Goal: Information Seeking & Learning: Learn about a topic

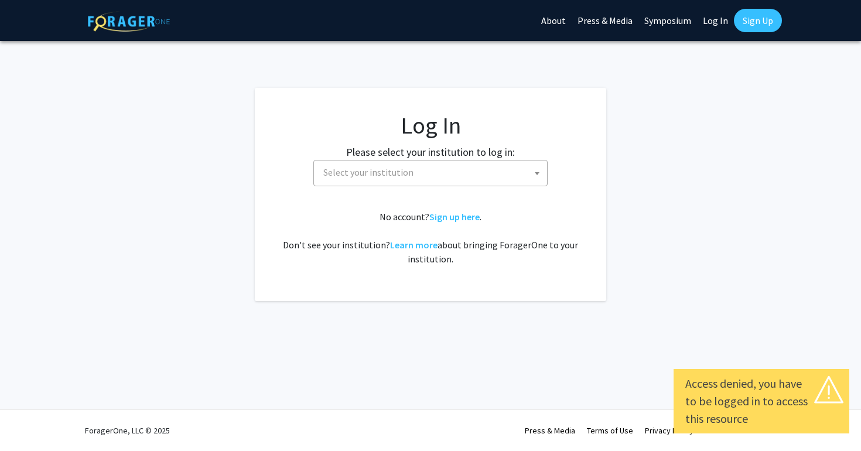
click at [394, 178] on span "Select your institution" at bounding box center [433, 173] width 228 height 24
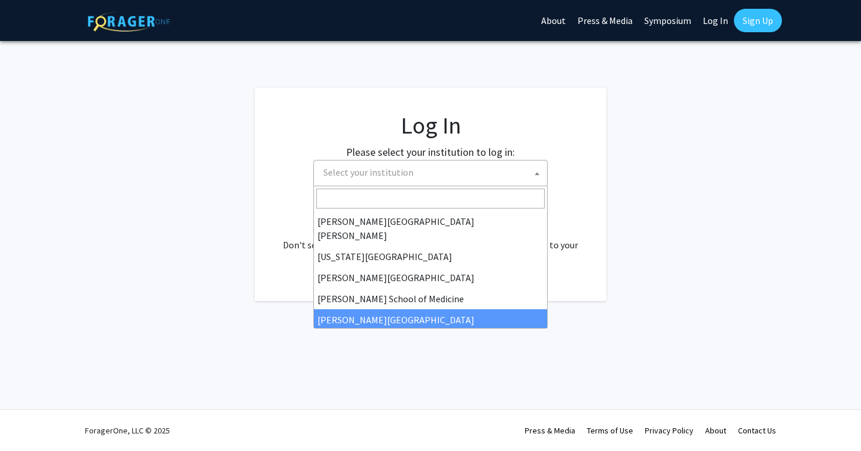
scroll to position [219, 0]
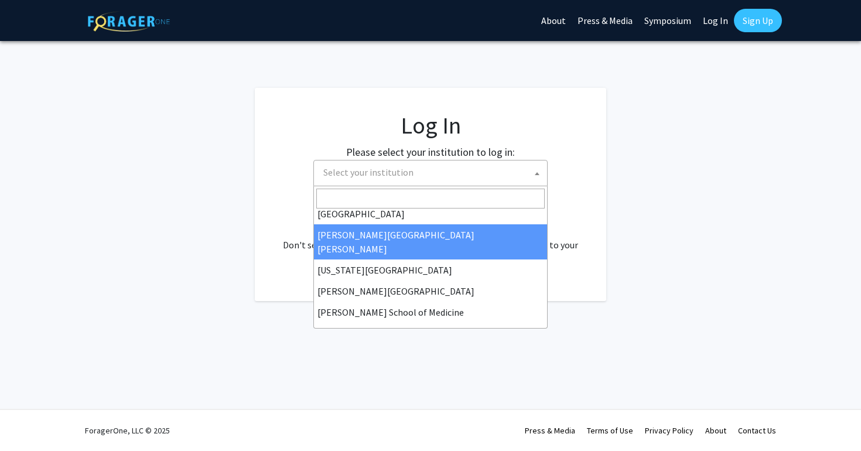
select select "1"
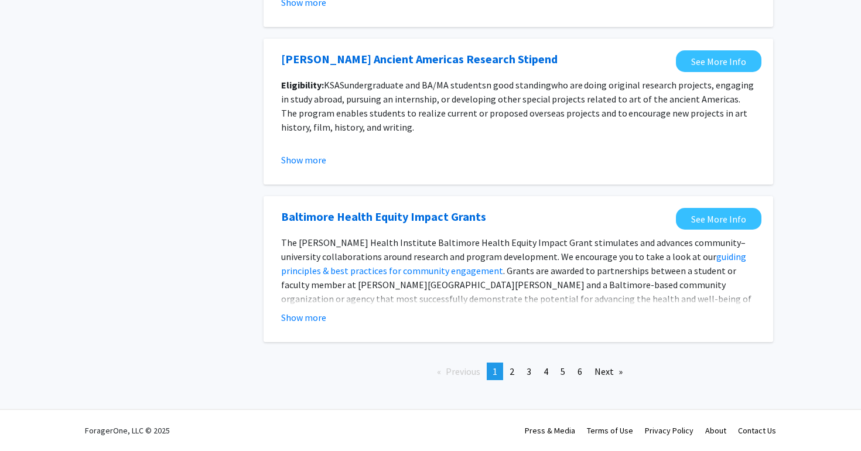
scroll to position [1309, 0]
click at [506, 371] on link "page 2" at bounding box center [512, 372] width 16 height 18
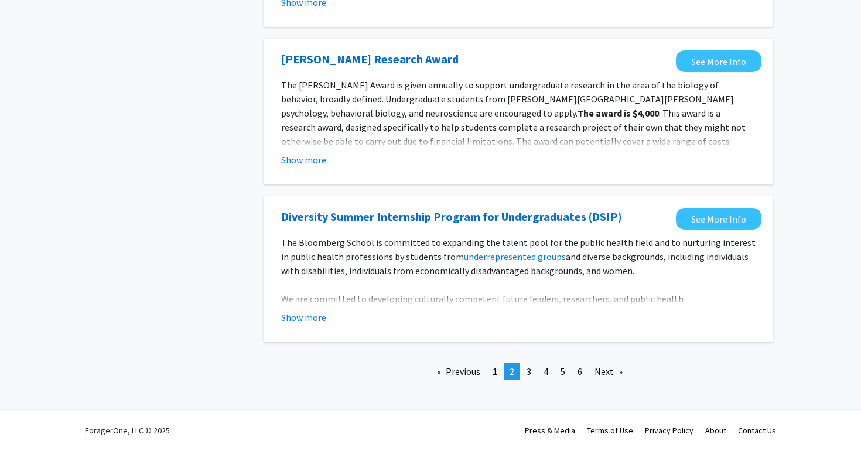
scroll to position [1356, 0]
click at [530, 371] on span "3" at bounding box center [529, 372] width 5 height 12
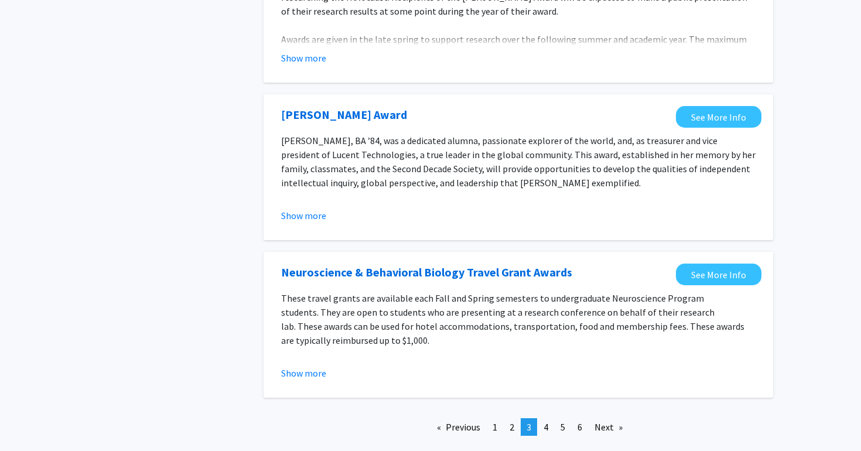
scroll to position [1280, 0]
click at [542, 418] on link "page 4" at bounding box center [546, 427] width 16 height 18
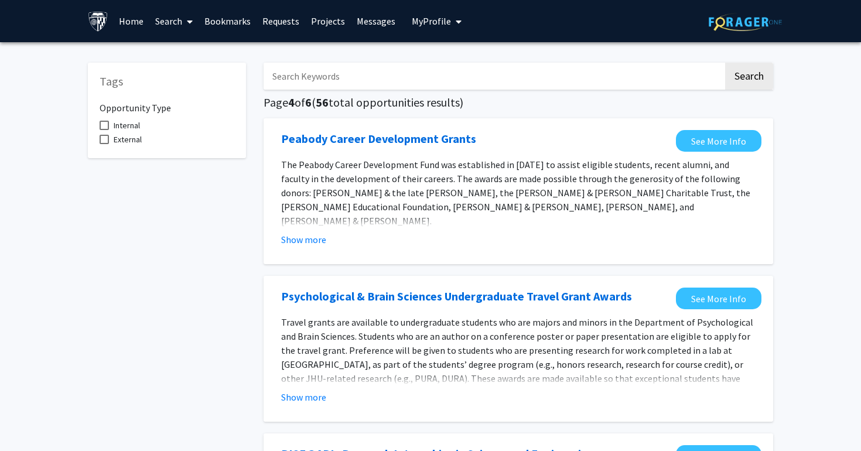
click at [169, 22] on link "Search" at bounding box center [173, 21] width 49 height 41
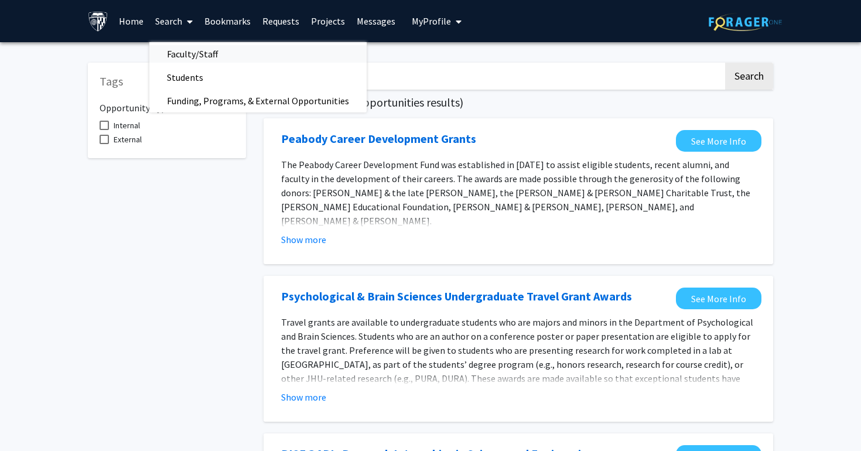
click at [179, 50] on span "Faculty/Staff" at bounding box center [192, 53] width 86 height 23
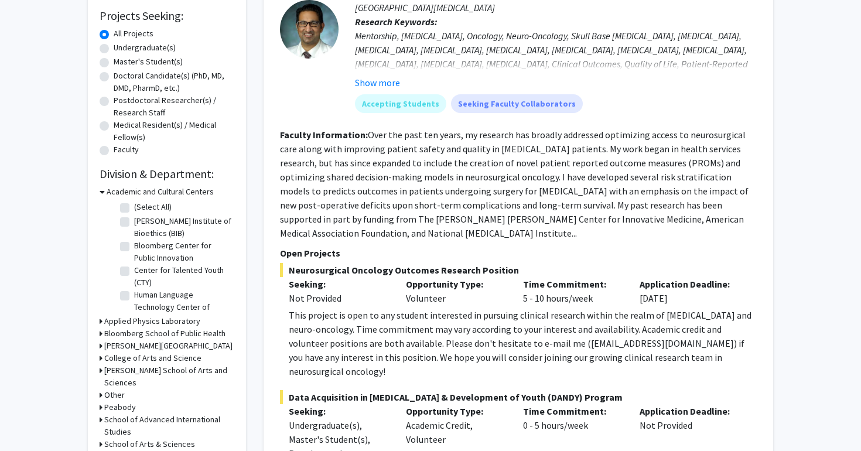
scroll to position [195, 0]
click at [100, 336] on icon at bounding box center [101, 333] width 3 height 12
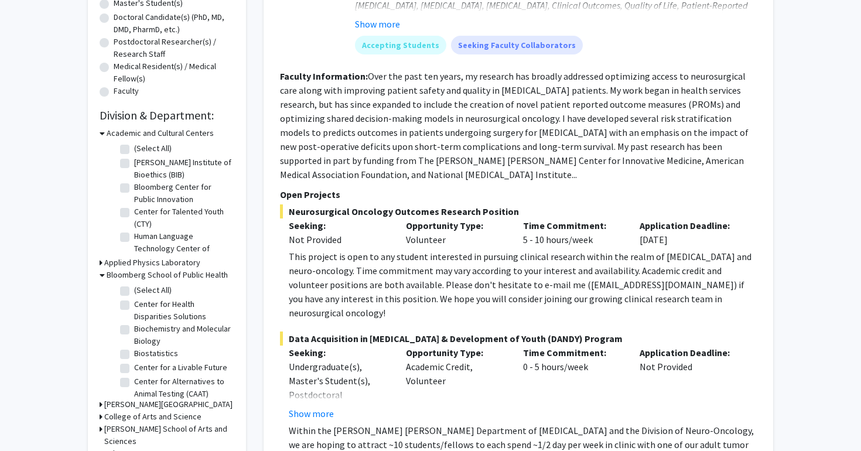
scroll to position [260, 0]
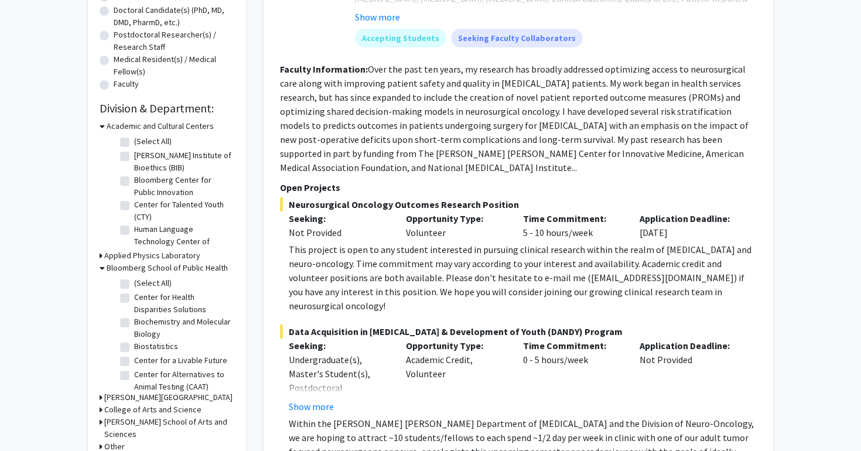
click at [134, 282] on label "(Select All)" at bounding box center [152, 283] width 37 height 12
click at [134, 282] on input "(Select All)" at bounding box center [138, 281] width 8 height 8
checkbox input "true"
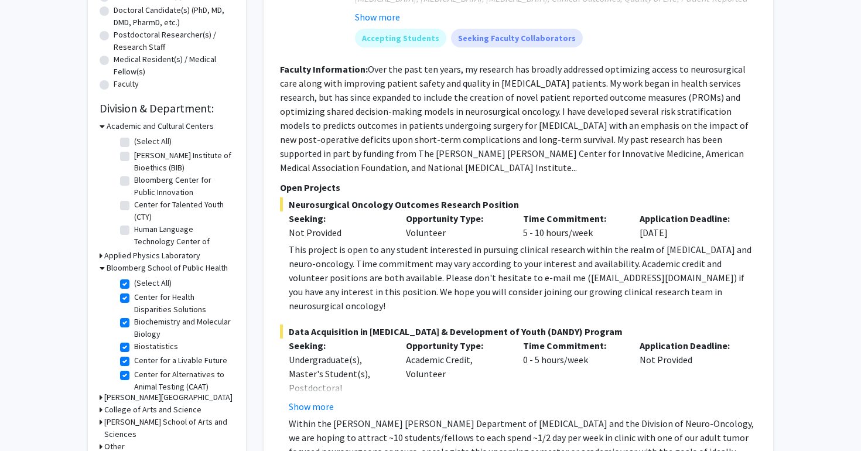
checkbox input "true"
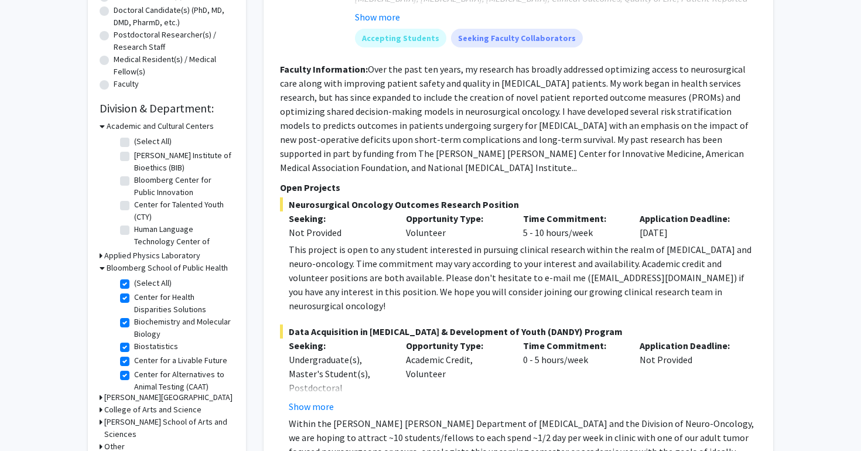
checkbox input "true"
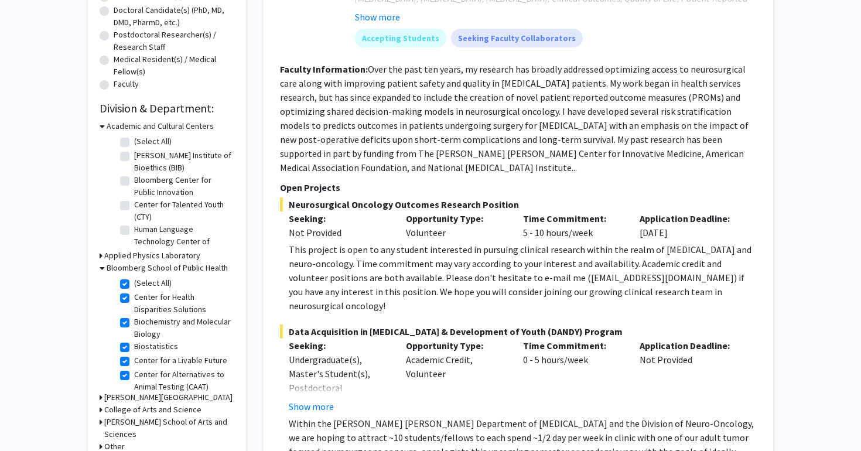
checkbox input "true"
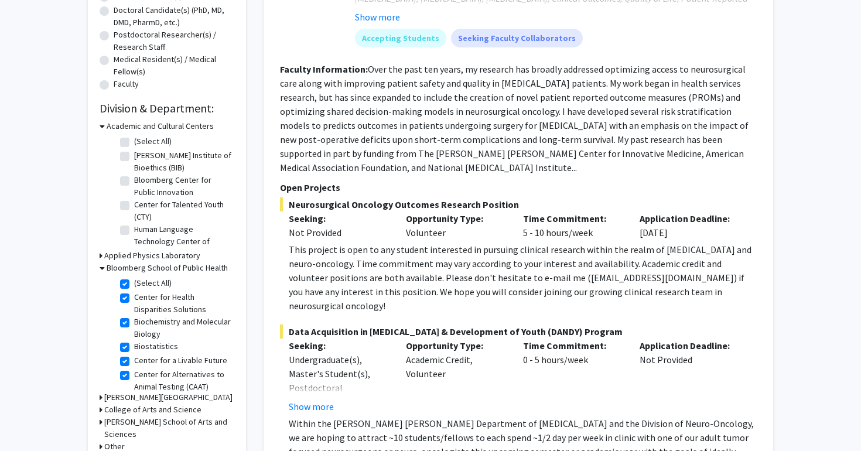
checkbox input "true"
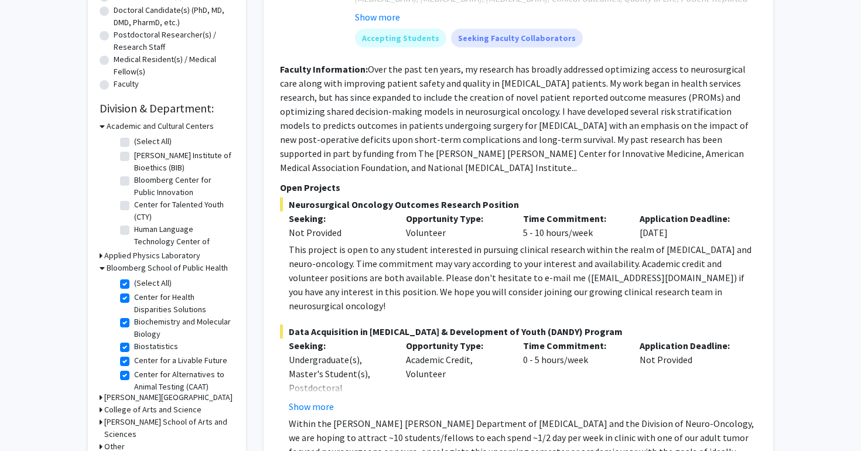
checkbox input "true"
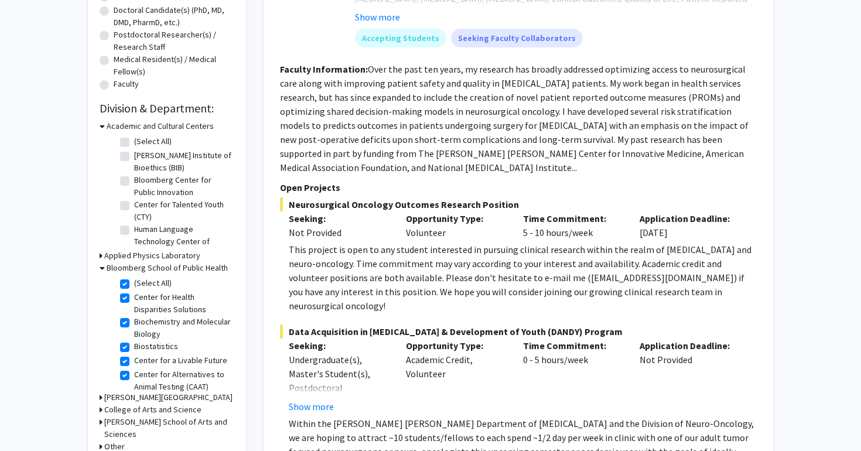
checkbox input "true"
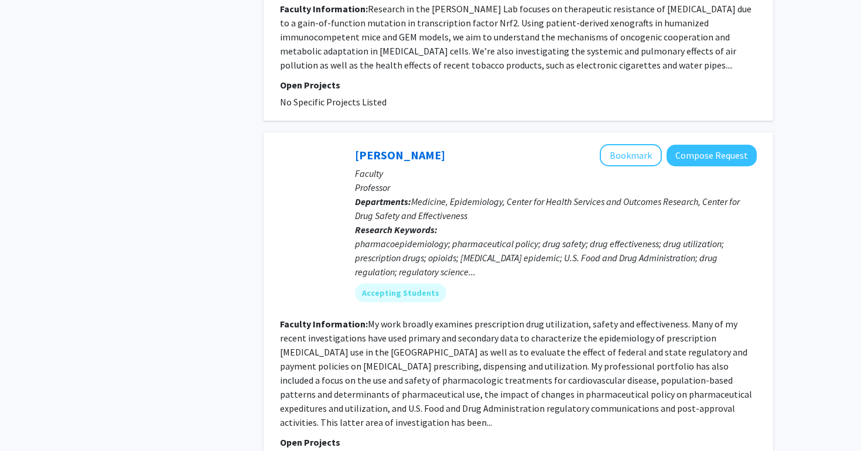
scroll to position [3276, 0]
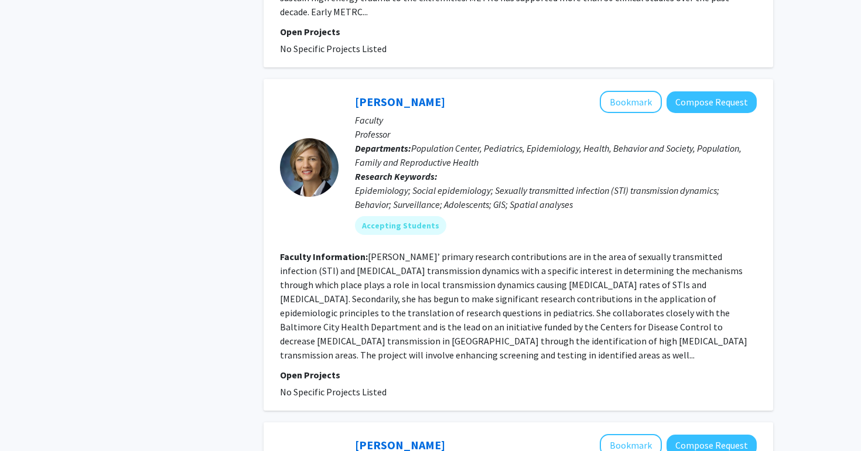
scroll to position [2844, 0]
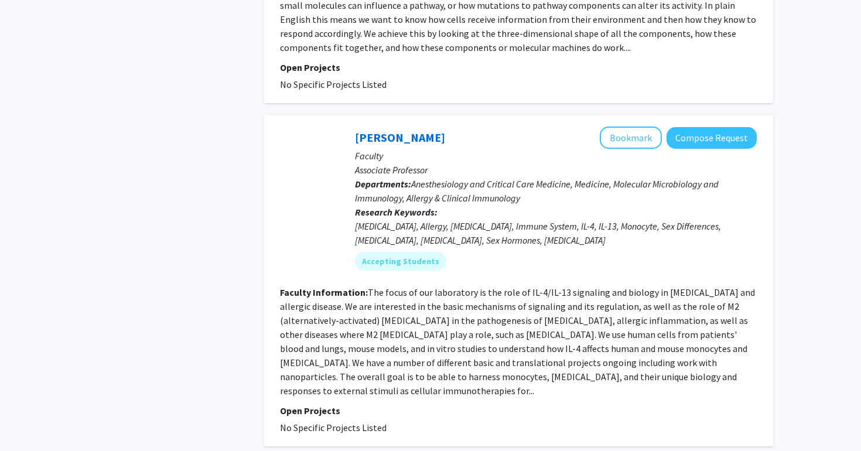
scroll to position [2915, 0]
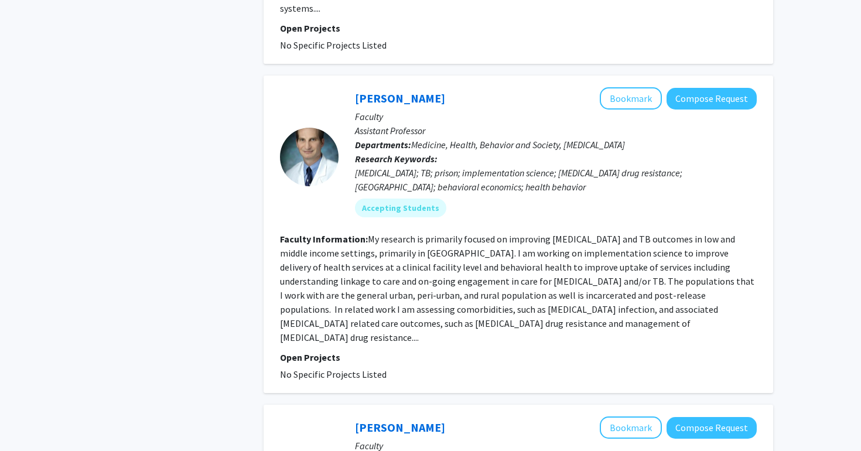
scroll to position [949, 0]
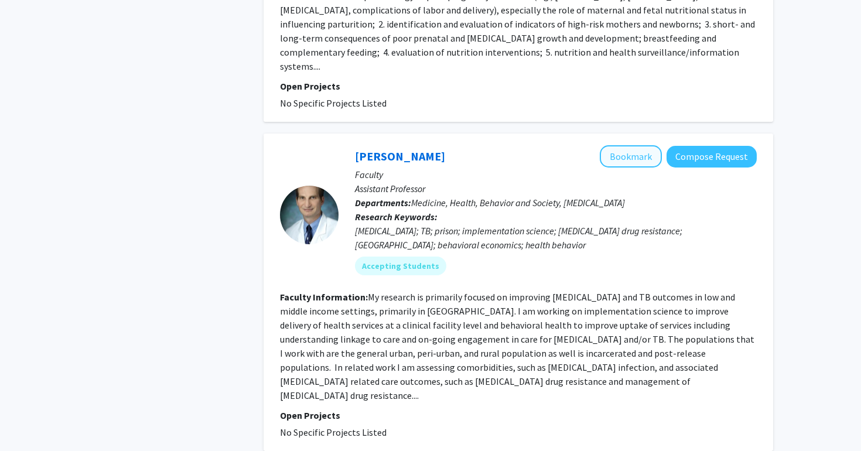
click at [627, 145] on button "Bookmark" at bounding box center [631, 156] width 62 height 22
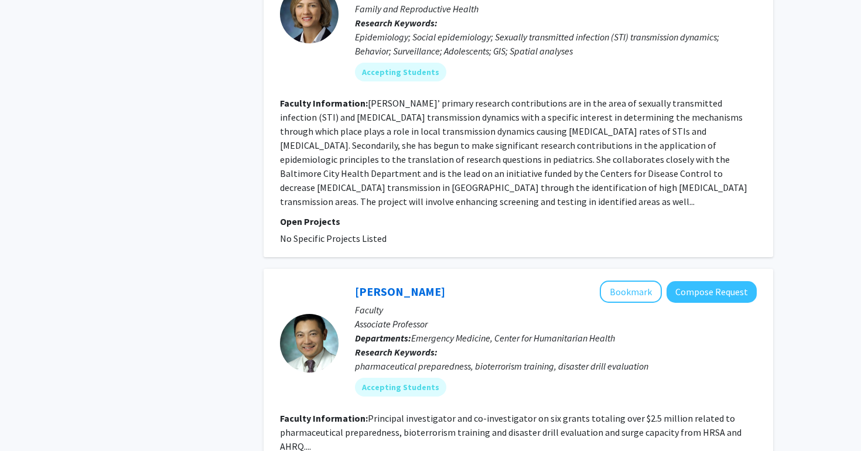
scroll to position [2808, 0]
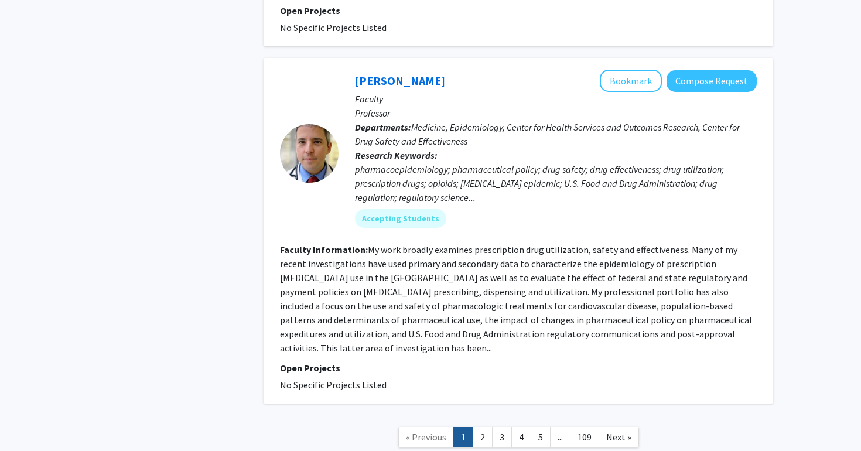
scroll to position [3344, 0]
click at [501, 428] on link "3" at bounding box center [502, 438] width 20 height 21
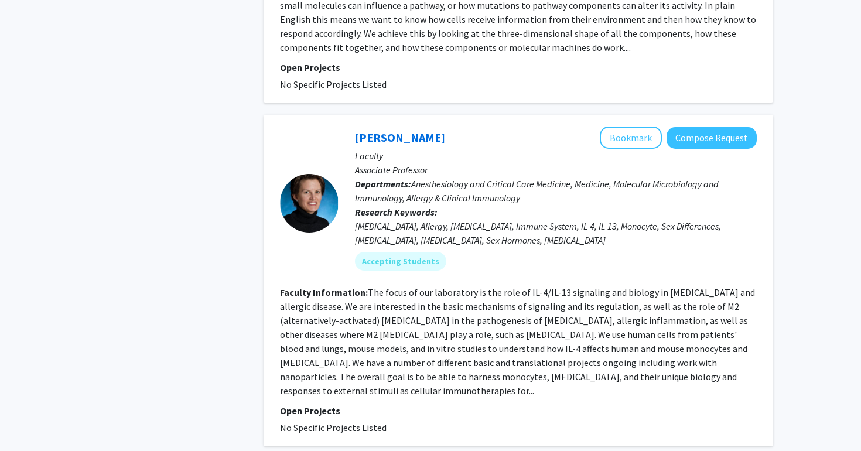
scroll to position [2915, 0]
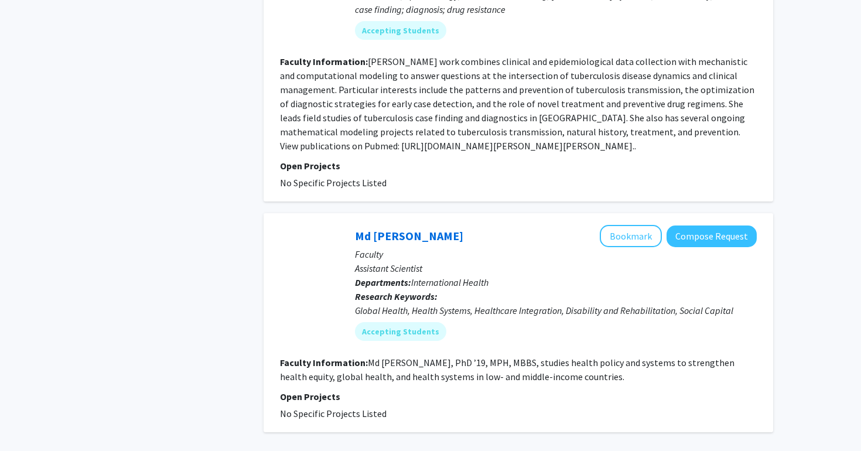
scroll to position [2840, 0]
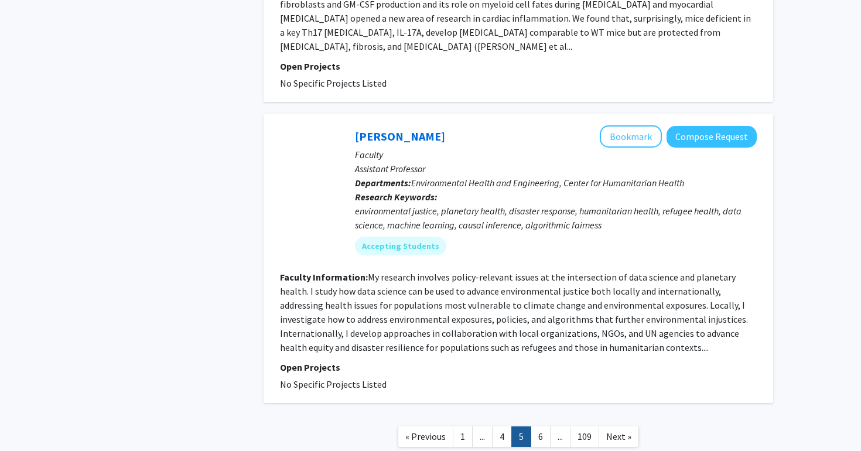
scroll to position [2632, 0]
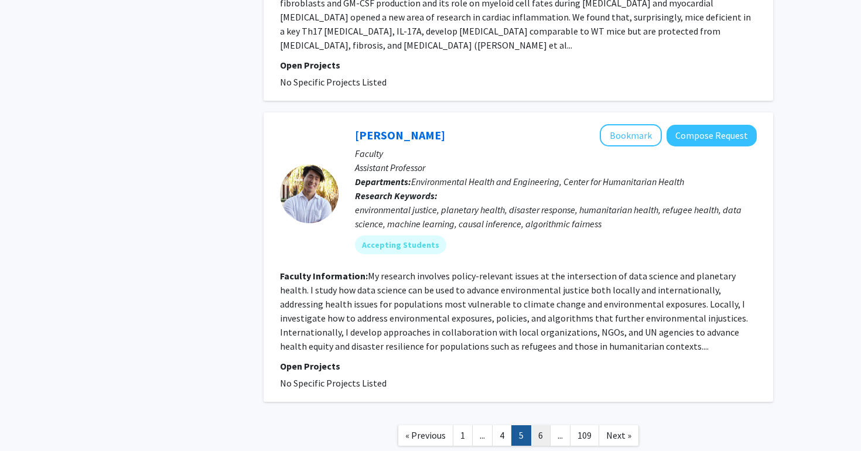
click at [544, 425] on link "6" at bounding box center [541, 435] width 20 height 21
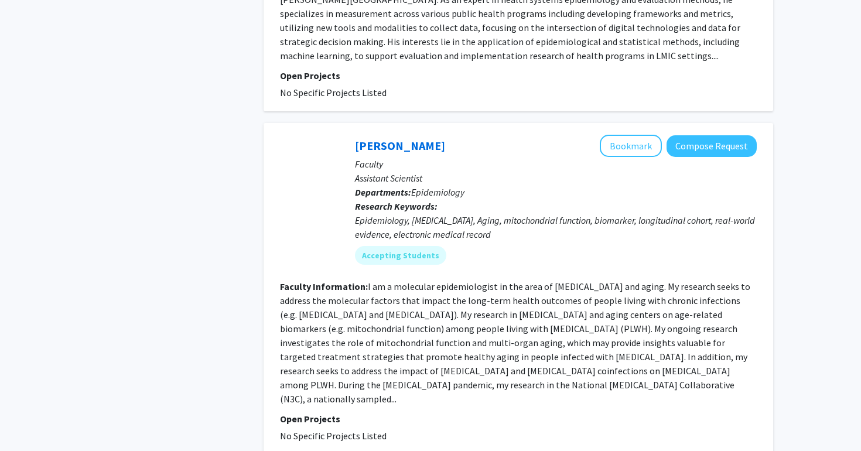
scroll to position [2636, 0]
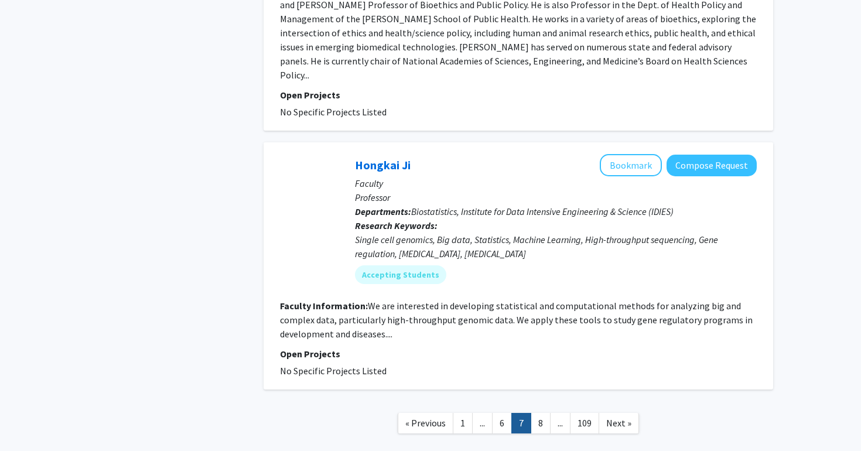
scroll to position [2802, 0]
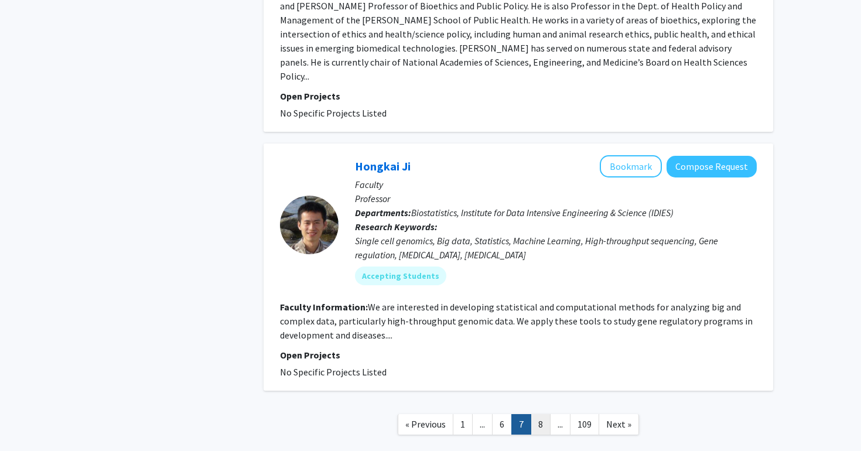
click at [545, 414] on link "8" at bounding box center [541, 424] width 20 height 21
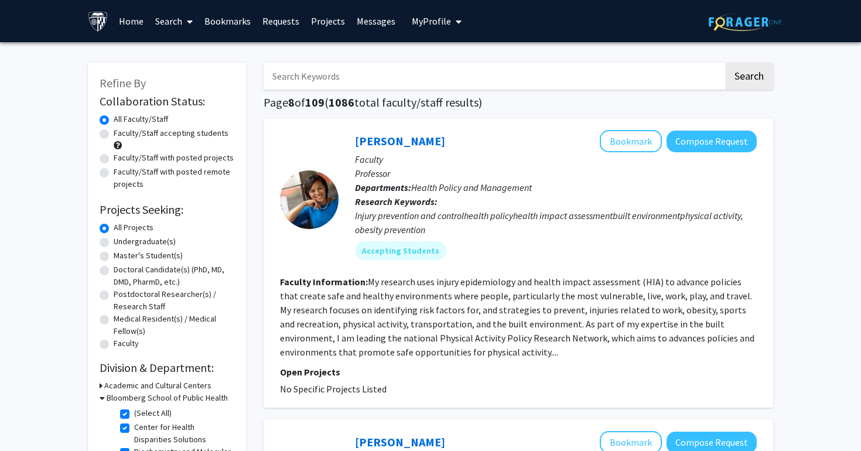
click at [383, 81] on input "Search Keywords" at bounding box center [494, 76] width 460 height 27
type input "HIV"
click at [749, 78] on button "Search" at bounding box center [749, 76] width 48 height 27
checkbox input "false"
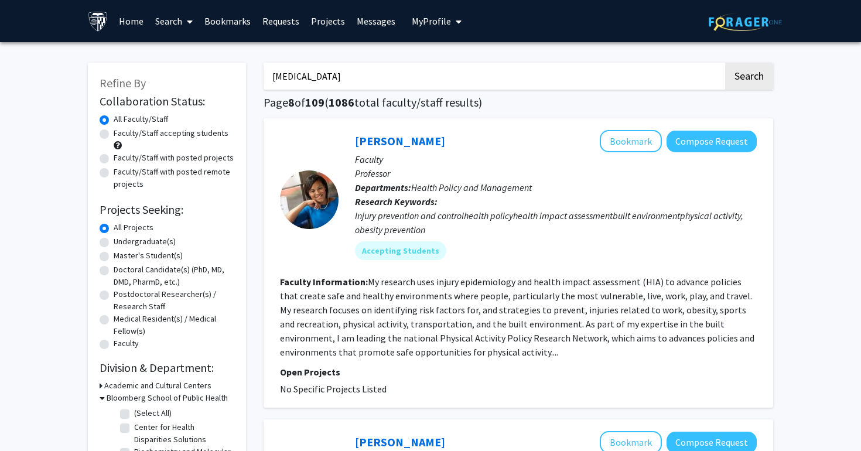
checkbox input "false"
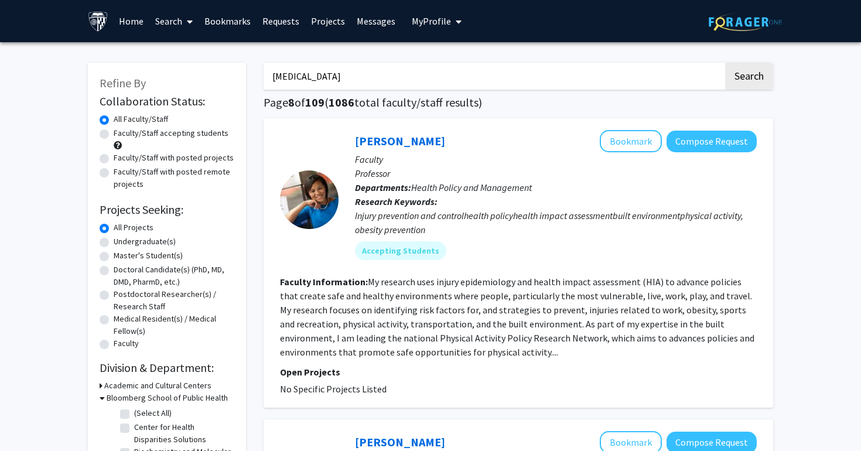
checkbox input "false"
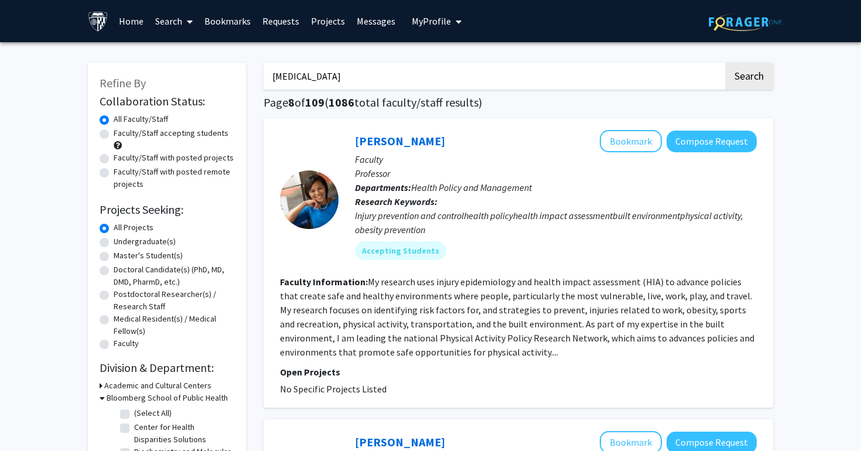
checkbox input "false"
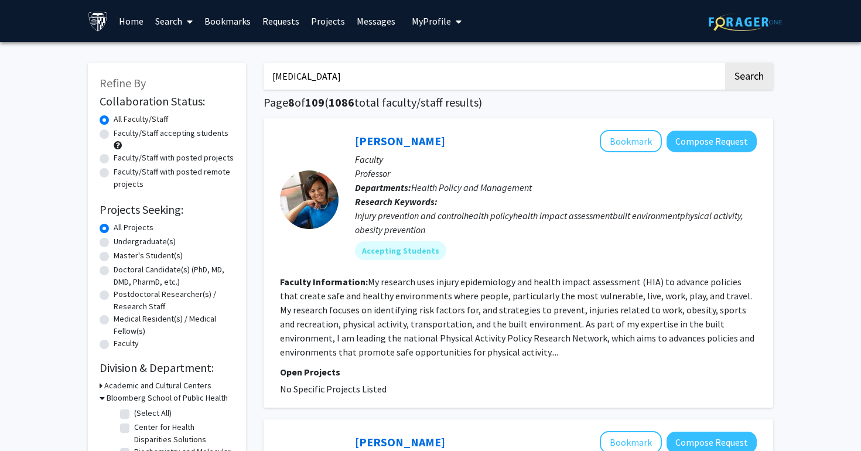
checkbox input "false"
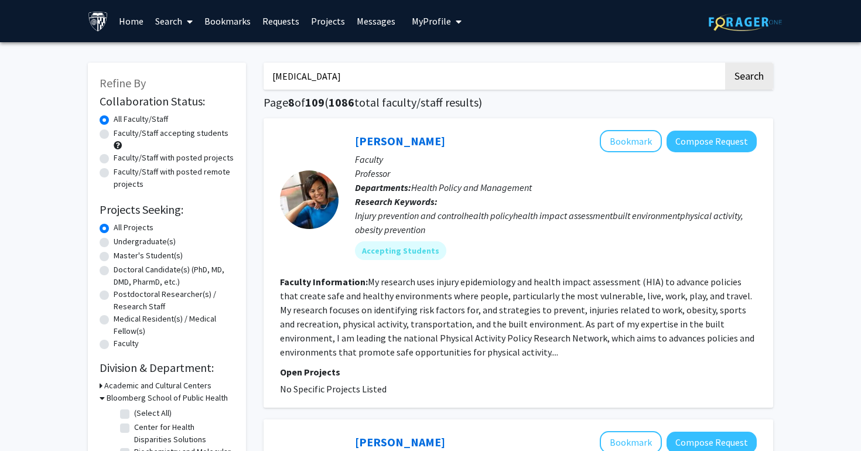
checkbox input "false"
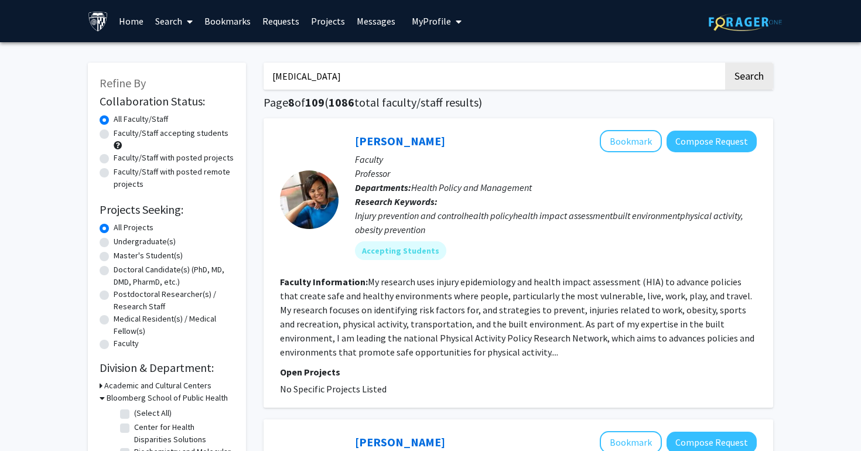
checkbox input "false"
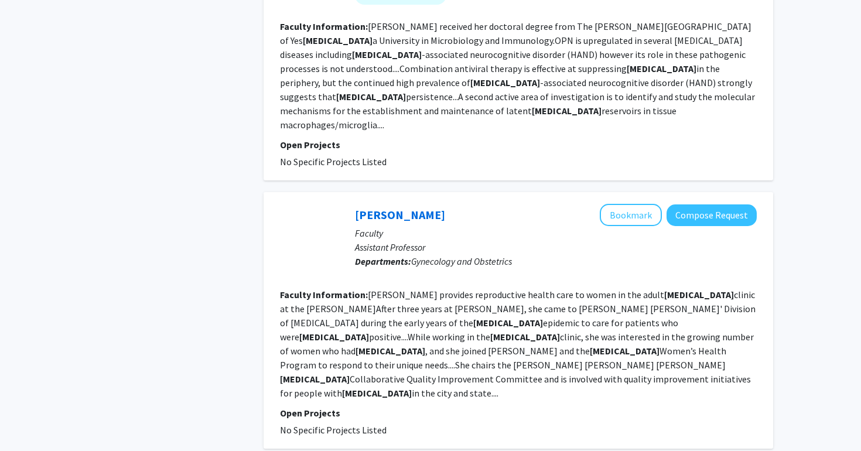
scroll to position [967, 0]
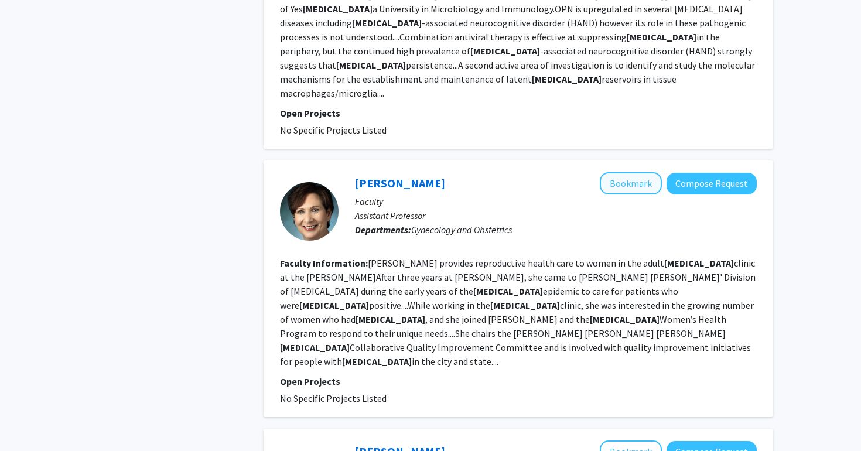
click at [632, 172] on button "Bookmark" at bounding box center [631, 183] width 62 height 22
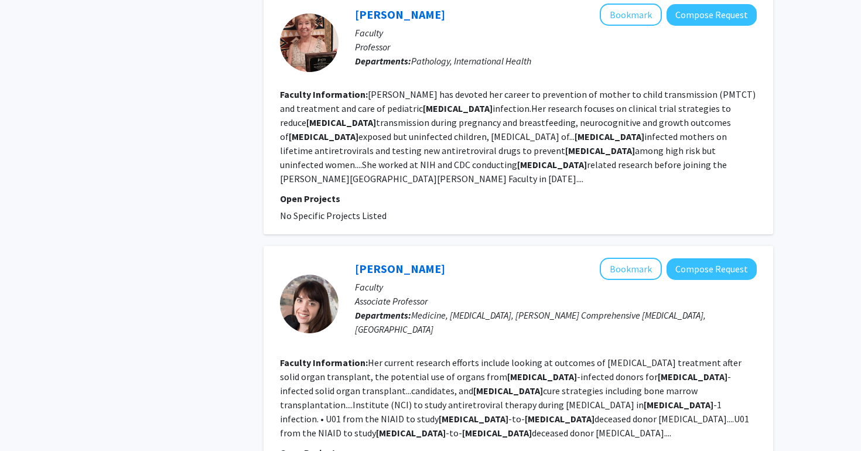
scroll to position [2547, 0]
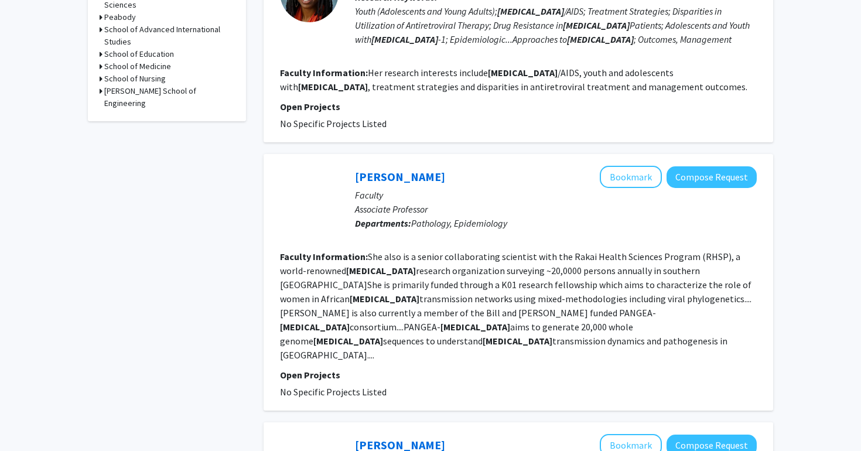
scroll to position [473, 0]
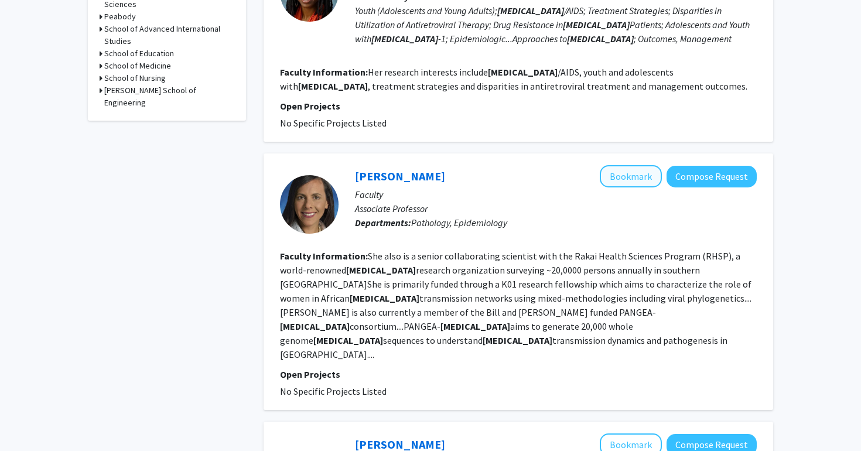
click at [639, 166] on button "Bookmark" at bounding box center [631, 176] width 62 height 22
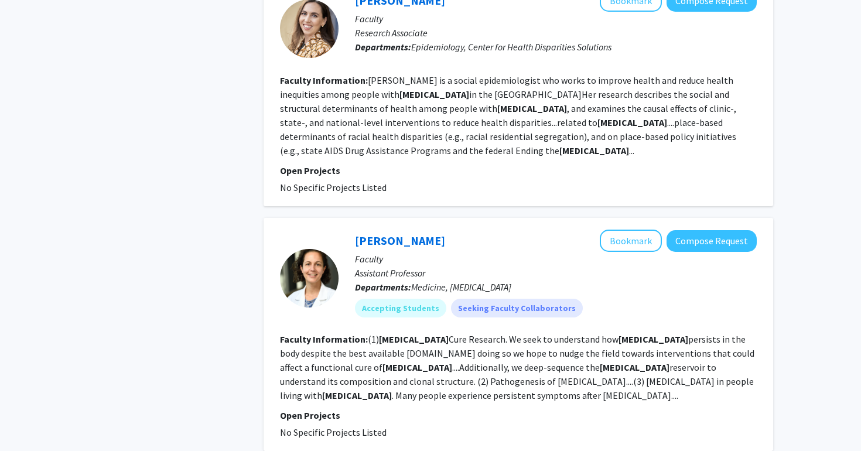
scroll to position [2195, 0]
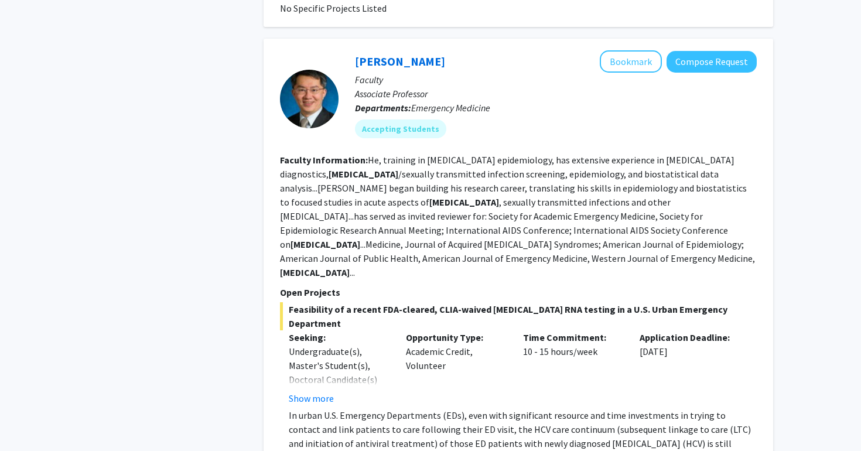
scroll to position [2307, 0]
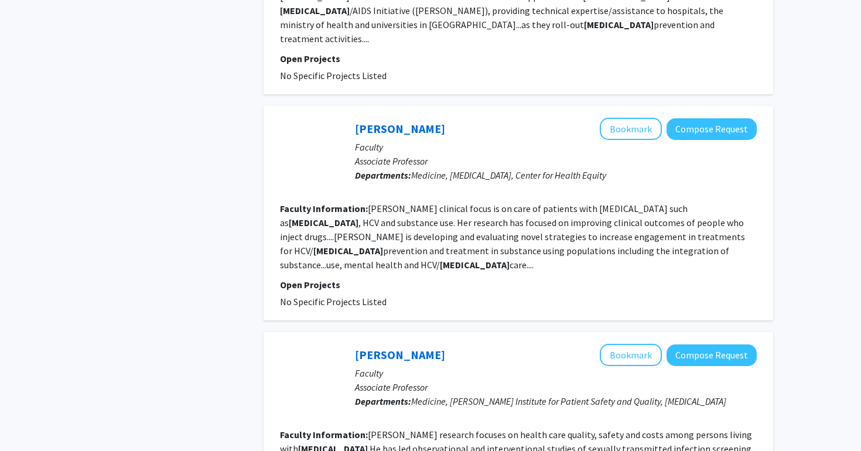
scroll to position [2113, 0]
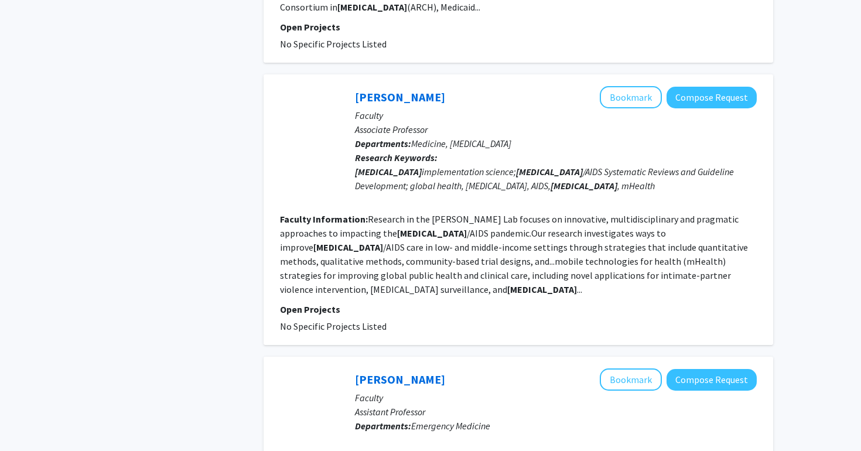
scroll to position [2124, 0]
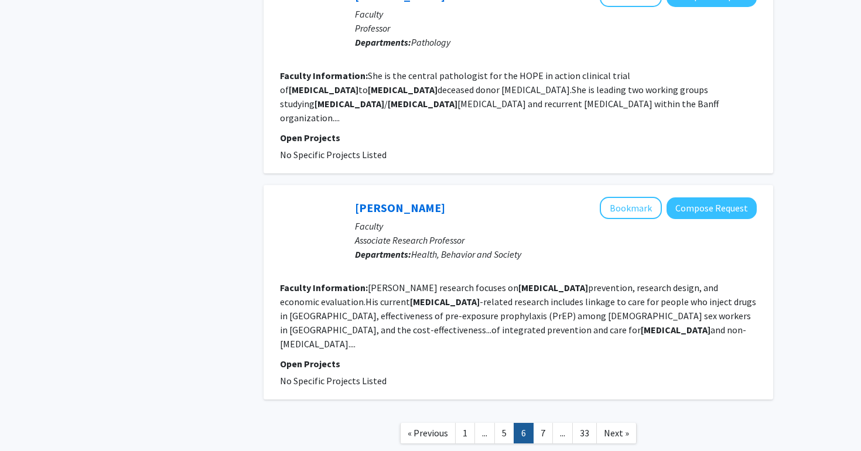
scroll to position [2020, 0]
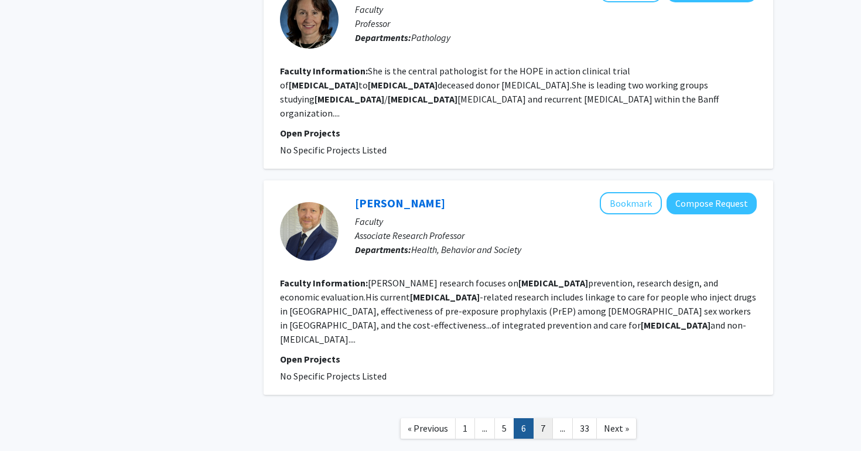
click at [546, 418] on link "7" at bounding box center [543, 428] width 20 height 21
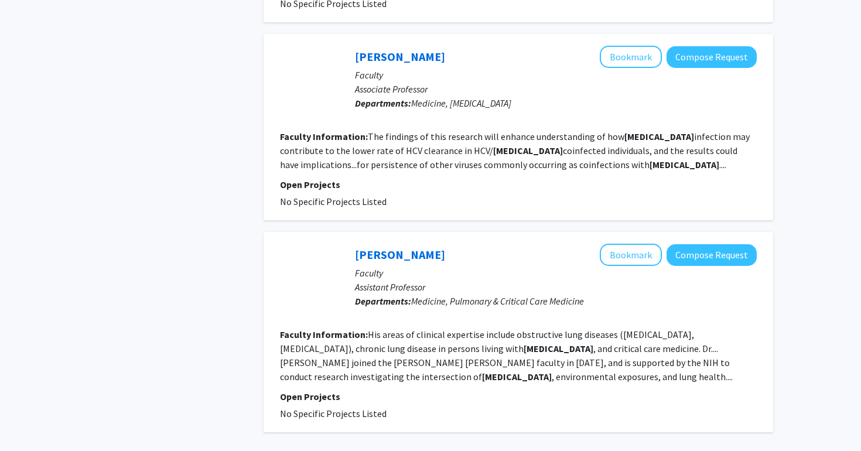
scroll to position [1963, 0]
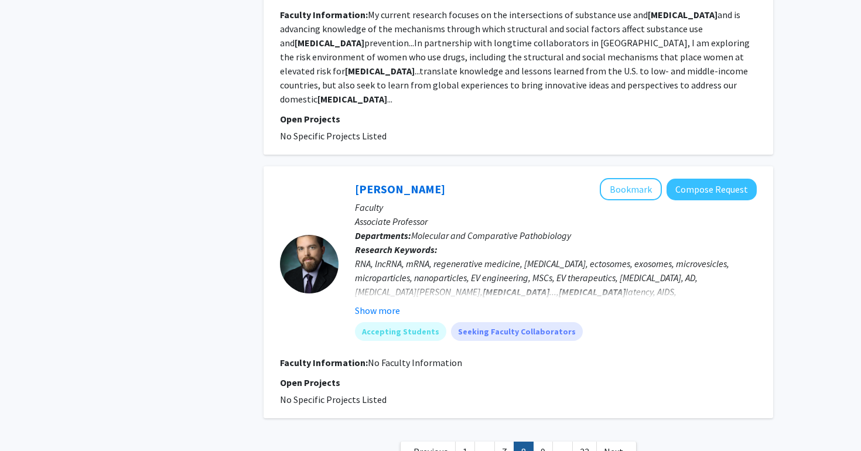
scroll to position [2232, 0]
click at [542, 442] on link "9" at bounding box center [543, 452] width 20 height 21
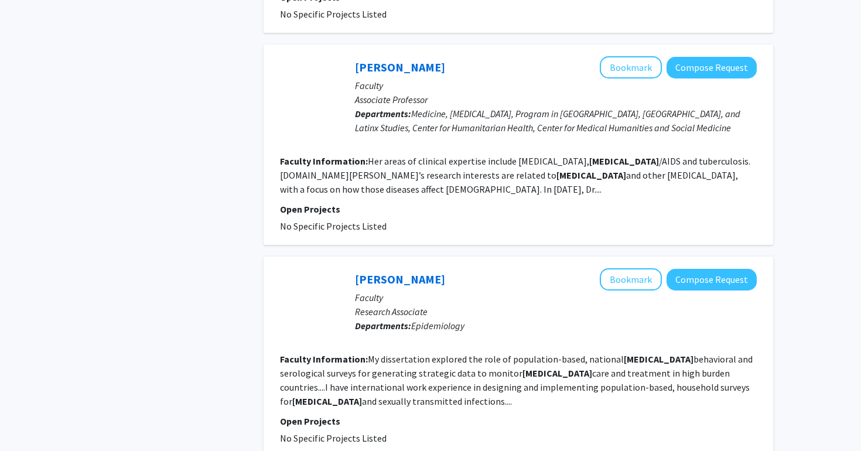
scroll to position [1940, 0]
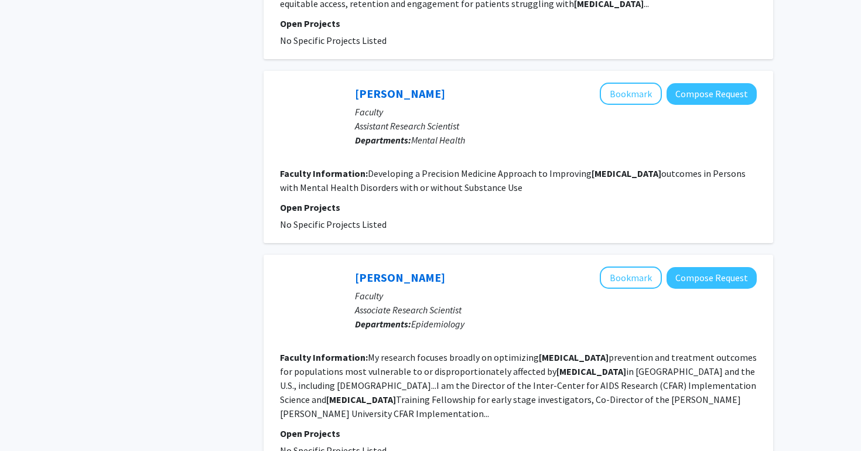
scroll to position [840, 0]
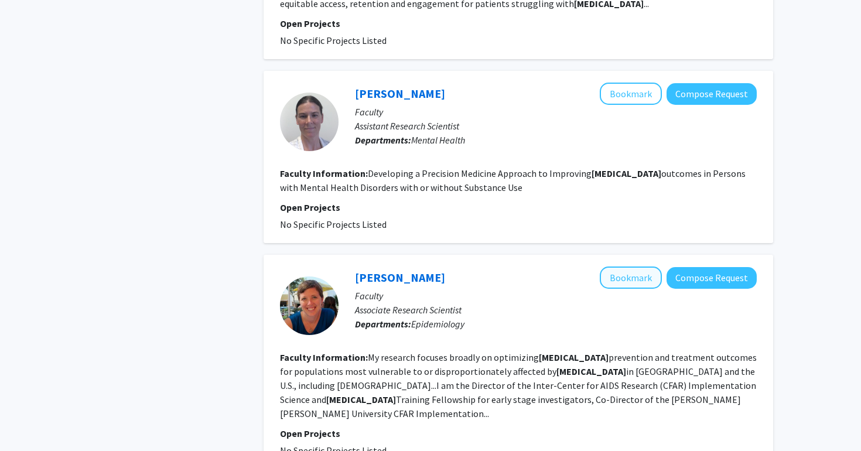
click at [633, 267] on button "Bookmark" at bounding box center [631, 278] width 62 height 22
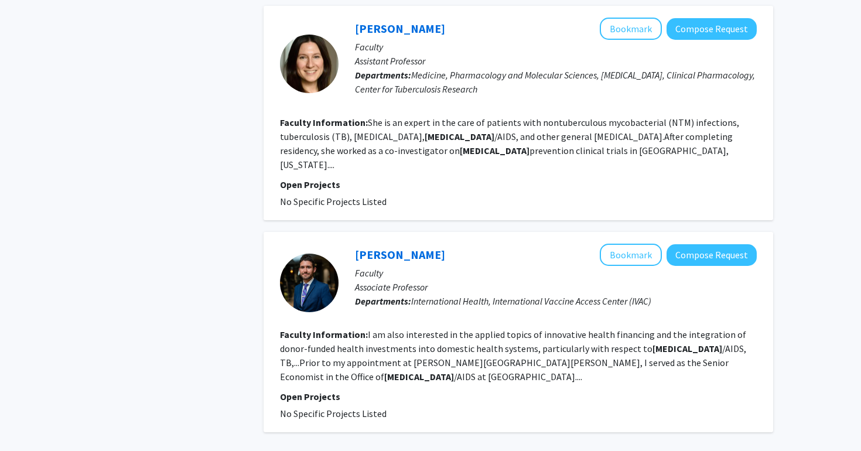
scroll to position [2049, 0]
click at [664, 329] on fg-read-more "I am also interested in the applied topics of innovative health financing and t…" at bounding box center [513, 356] width 466 height 54
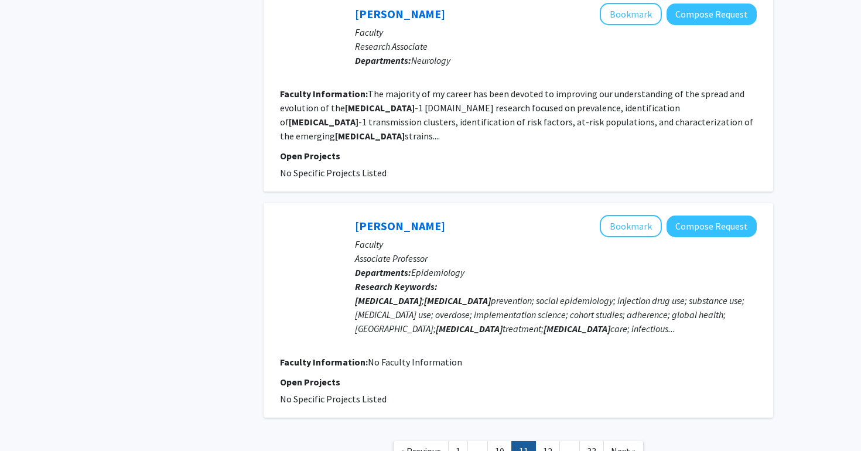
scroll to position [1950, 0]
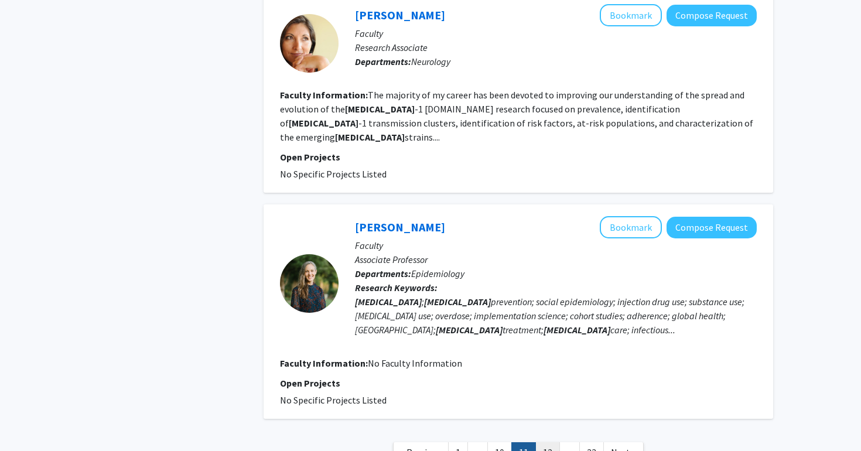
click at [547, 442] on link "12" at bounding box center [548, 452] width 25 height 21
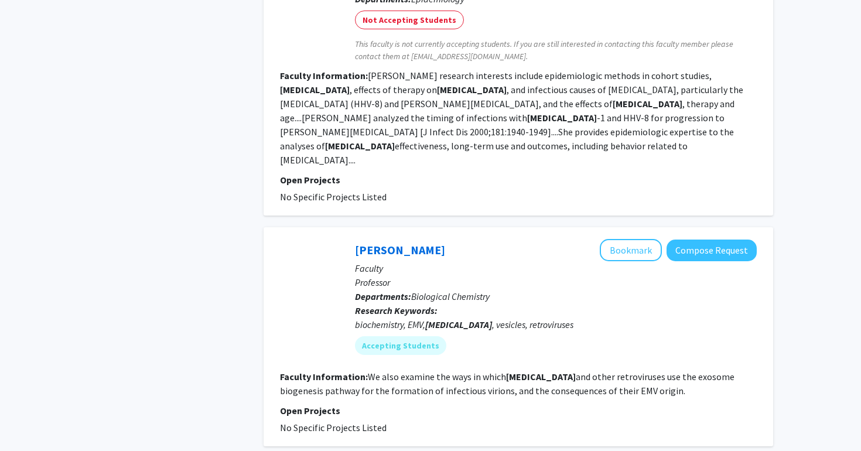
scroll to position [1960, 0]
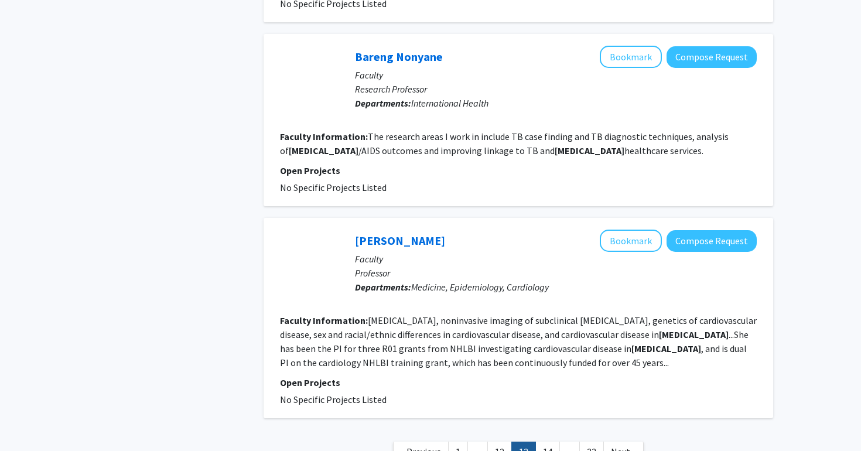
scroll to position [1821, 0]
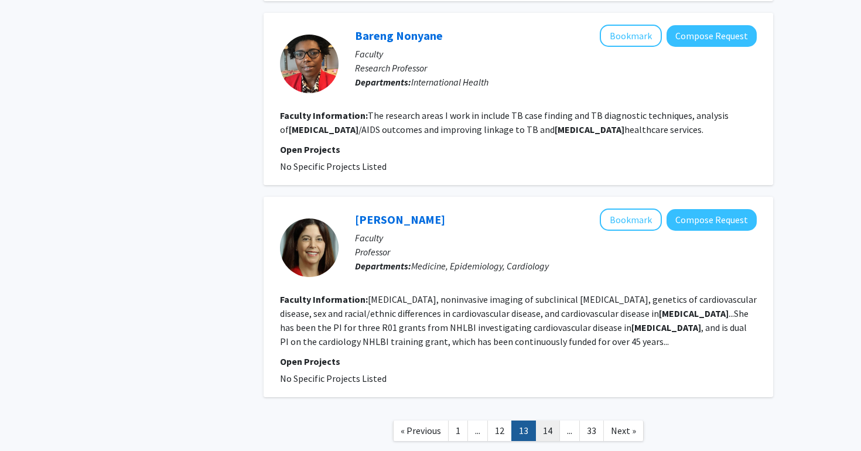
click at [556, 421] on link "14" at bounding box center [548, 431] width 25 height 21
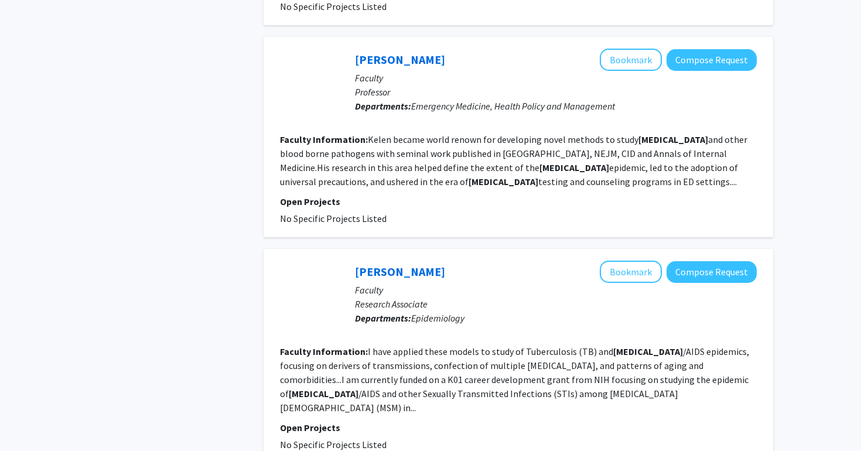
scroll to position [1945, 0]
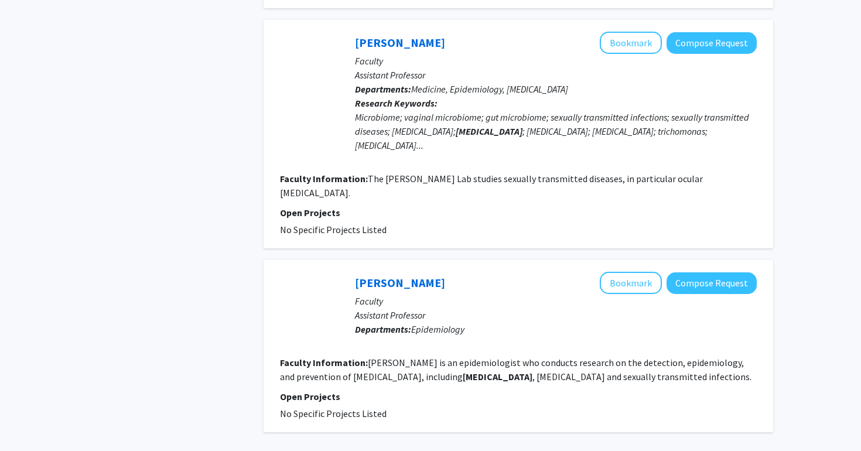
scroll to position [1905, 0]
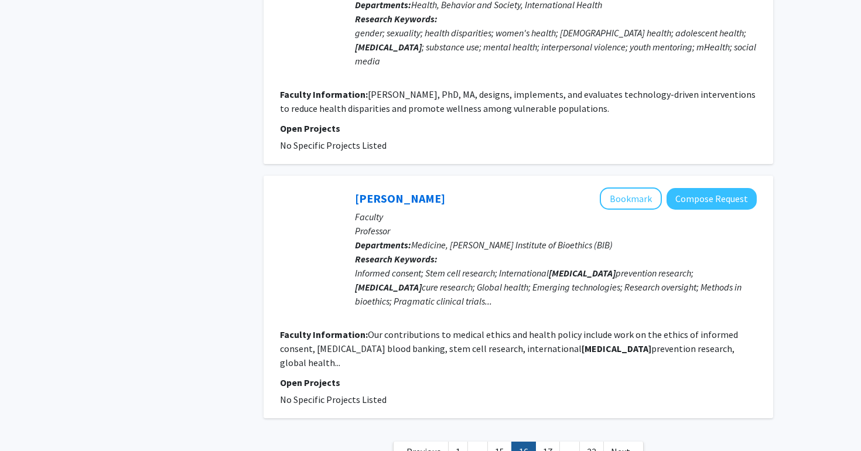
scroll to position [1885, 0]
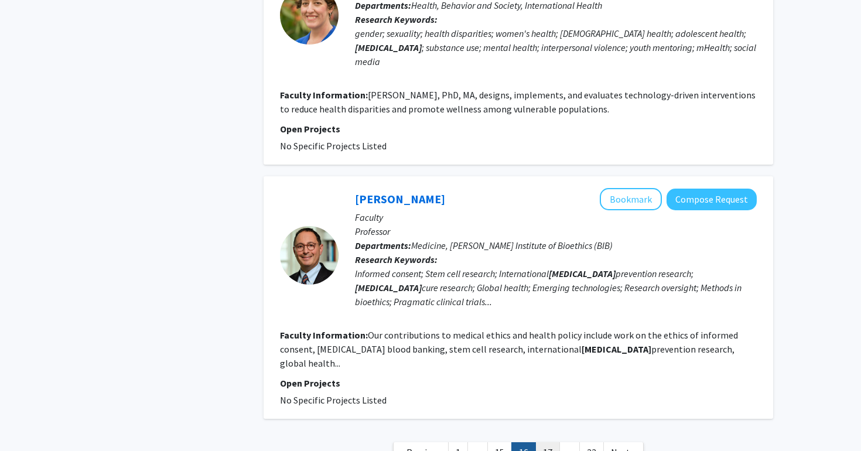
click at [551, 442] on link "17" at bounding box center [548, 452] width 25 height 21
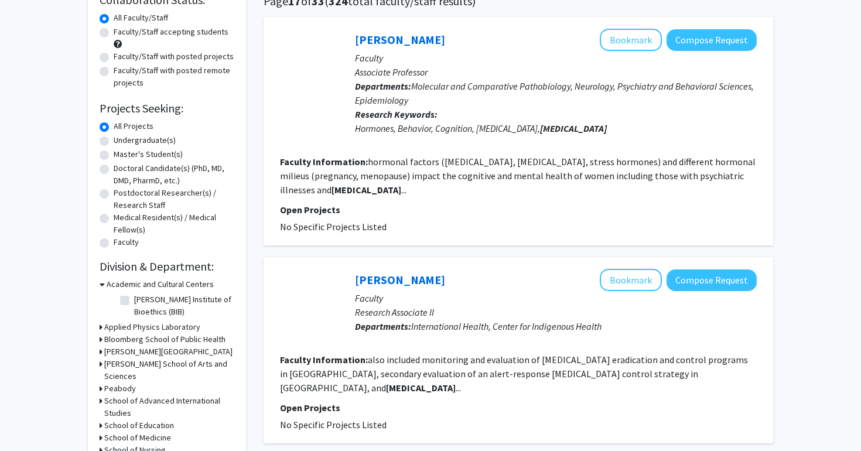
scroll to position [98, 0]
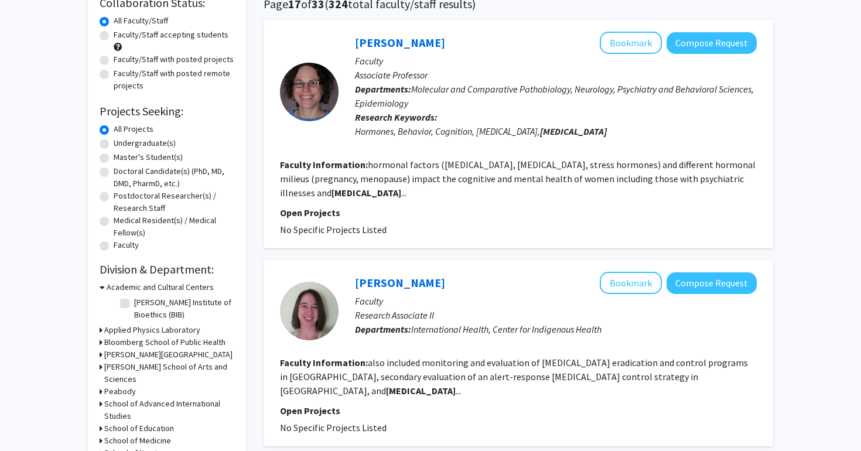
click at [114, 145] on label "Undergraduate(s)" at bounding box center [145, 143] width 62 height 12
click at [114, 145] on input "Undergraduate(s)" at bounding box center [118, 141] width 8 height 8
radio input "true"
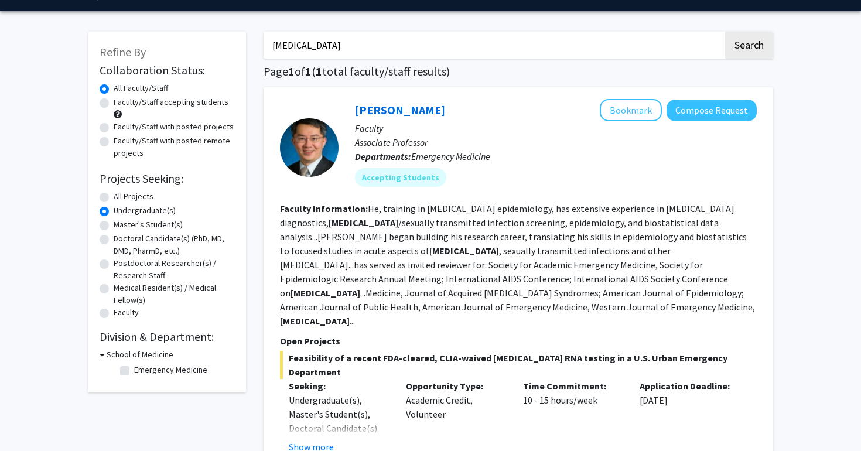
scroll to position [32, 0]
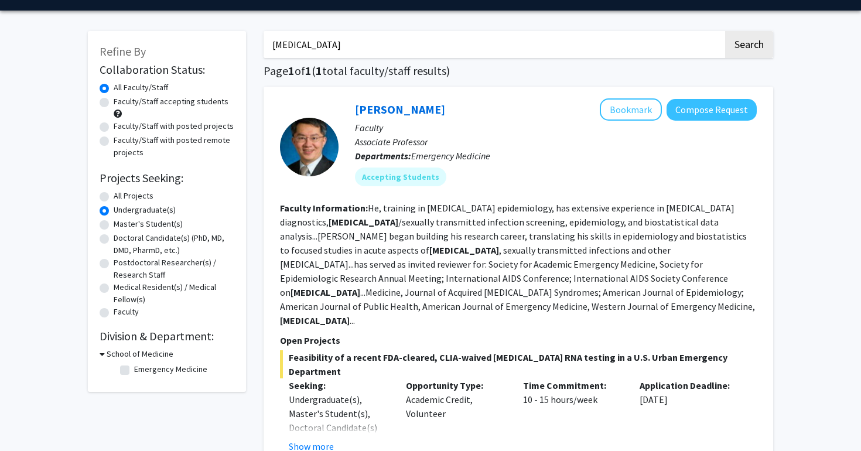
click at [114, 198] on label "All Projects" at bounding box center [134, 196] width 40 height 12
click at [114, 197] on input "All Projects" at bounding box center [118, 194] width 8 height 8
radio input "true"
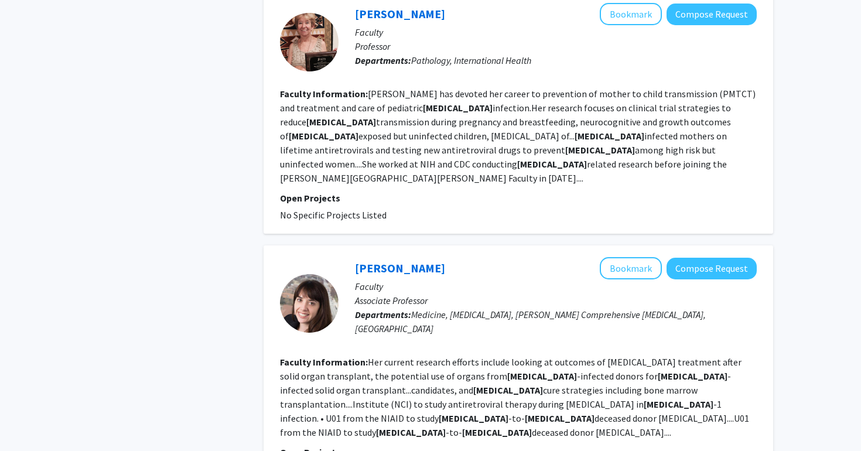
scroll to position [2547, 0]
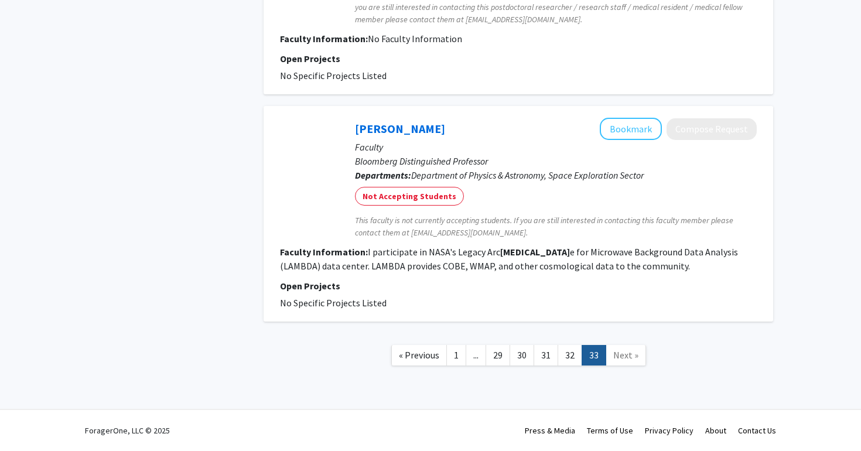
scroll to position [636, 0]
click at [568, 344] on nav "« Previous 1 ... 29 30 31 32 33 Next »" at bounding box center [519, 356] width 510 height 47
click at [568, 349] on link "32" at bounding box center [570, 355] width 25 height 21
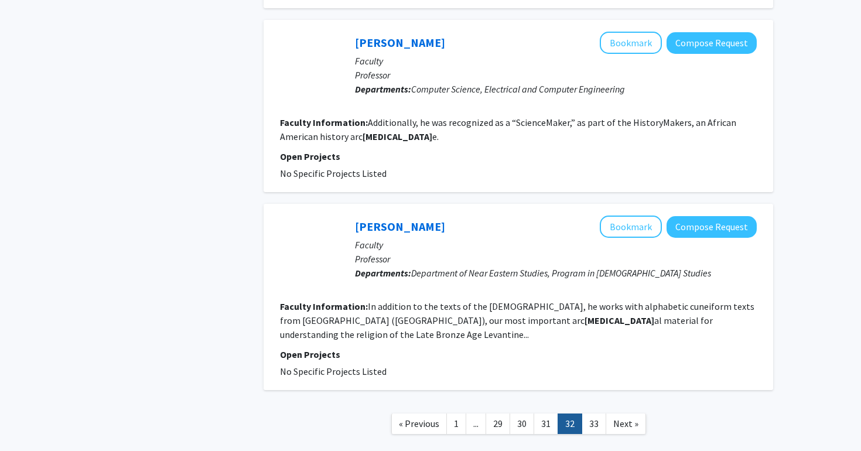
scroll to position [1640, 0]
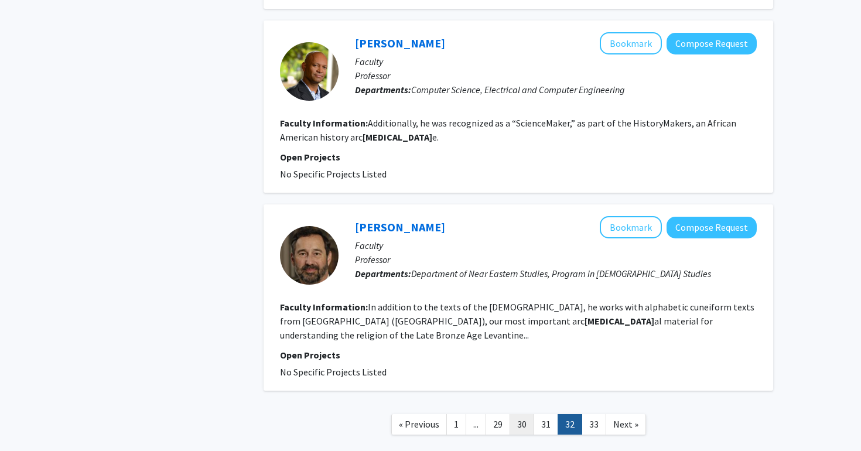
click at [522, 414] on link "30" at bounding box center [522, 424] width 25 height 21
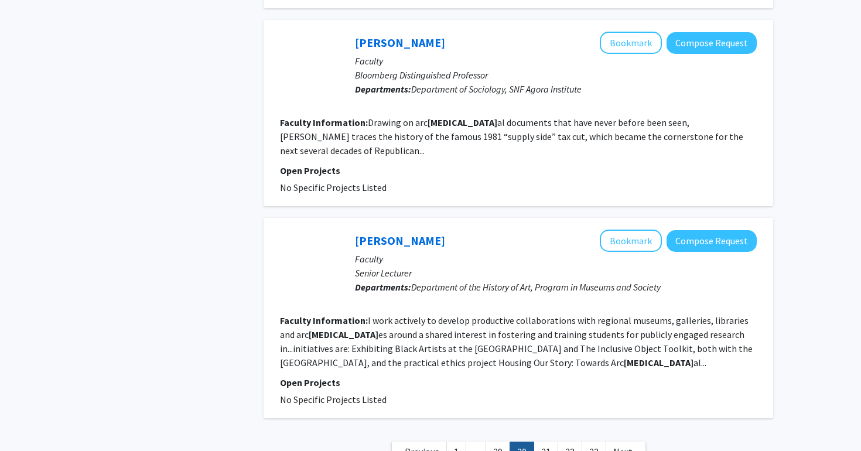
scroll to position [1682, 0]
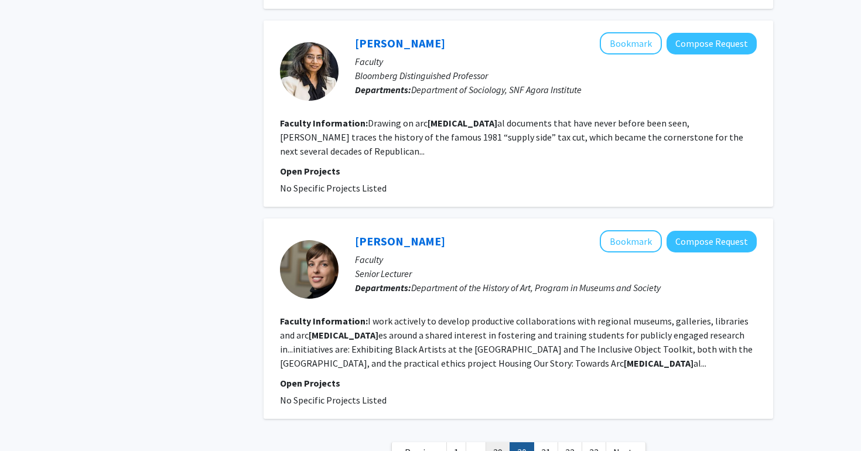
click at [495, 442] on link "29" at bounding box center [498, 452] width 25 height 21
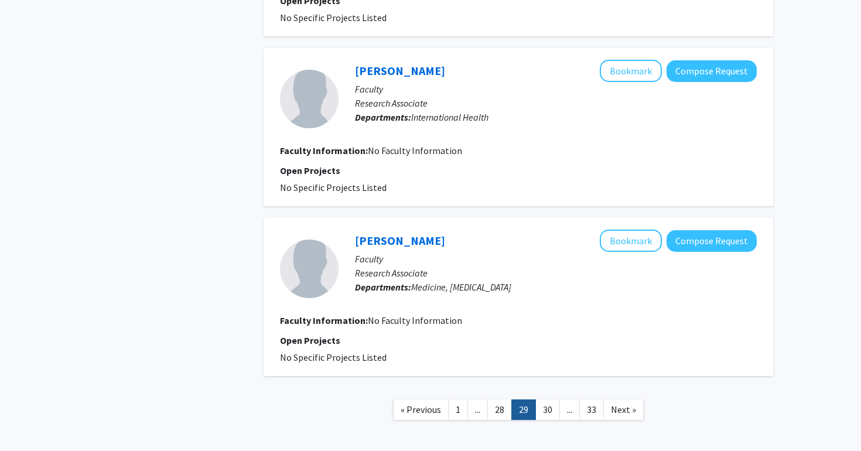
scroll to position [1766, 0]
click at [509, 400] on link "28" at bounding box center [499, 410] width 25 height 21
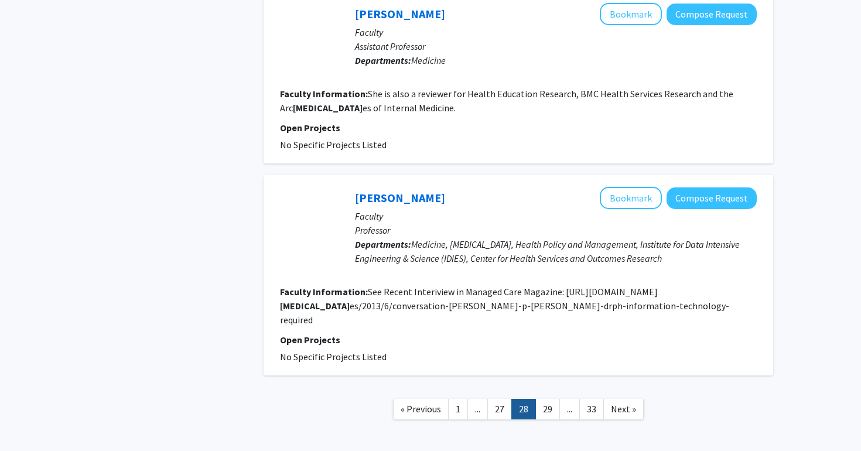
scroll to position [1799, 0]
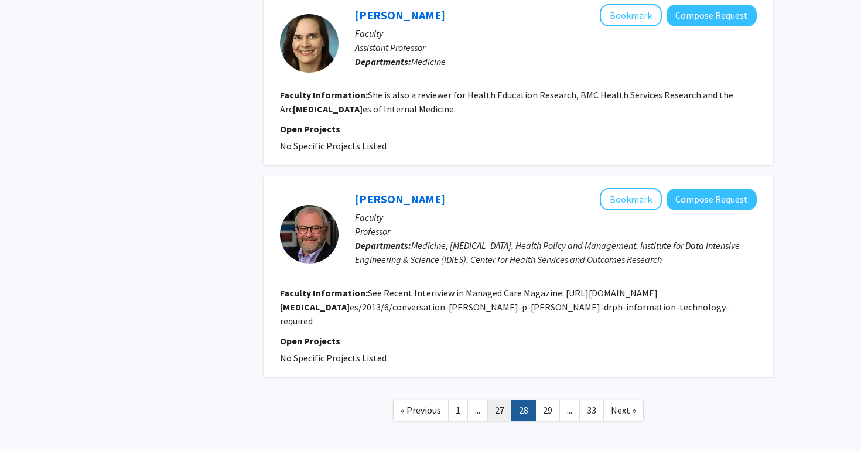
click at [497, 400] on link "27" at bounding box center [499, 410] width 25 height 21
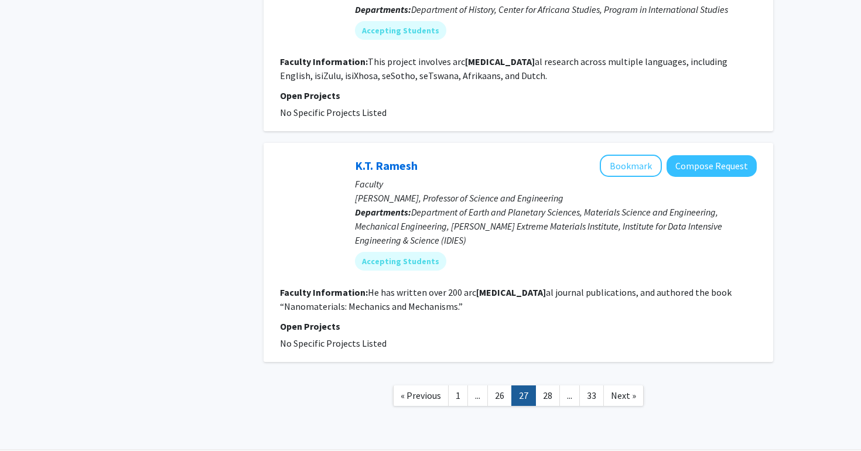
scroll to position [1990, 0]
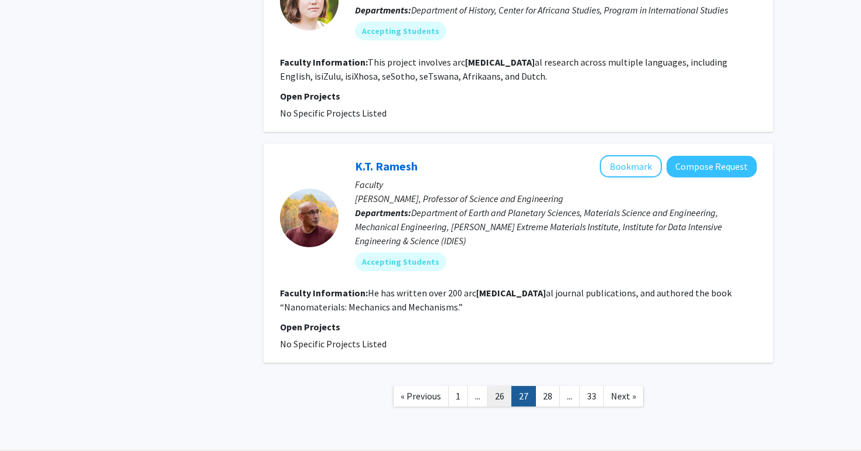
click at [490, 386] on link "26" at bounding box center [499, 396] width 25 height 21
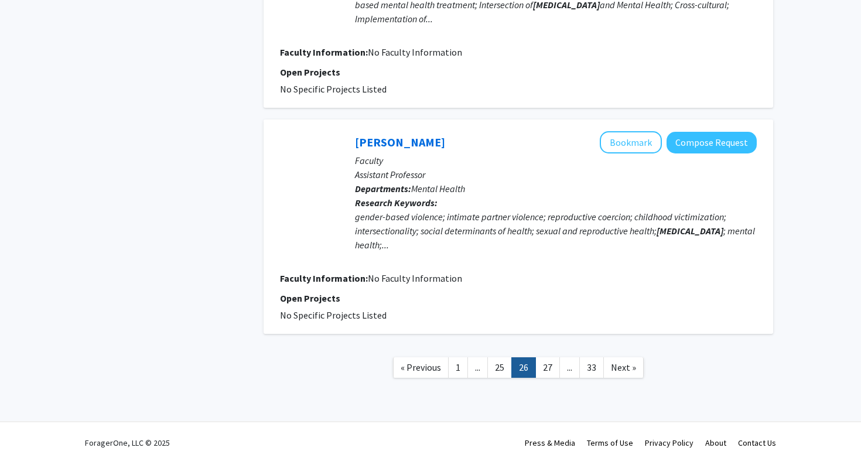
scroll to position [1935, 0]
click at [500, 358] on link "25" at bounding box center [499, 368] width 25 height 21
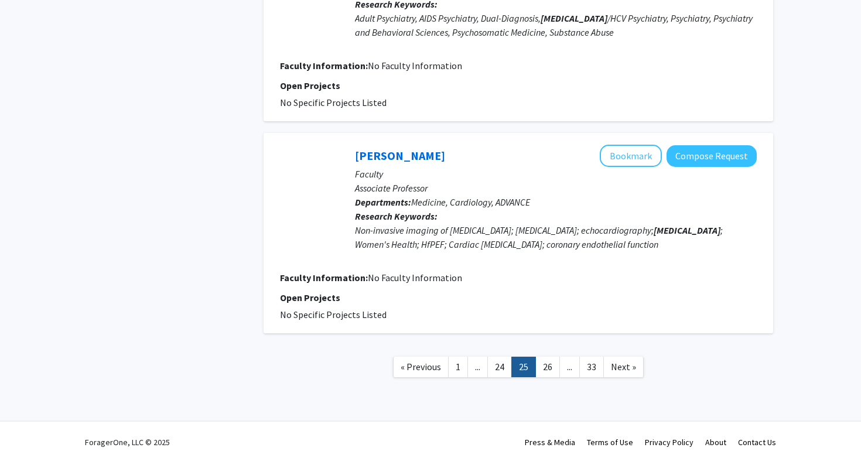
scroll to position [1912, 0]
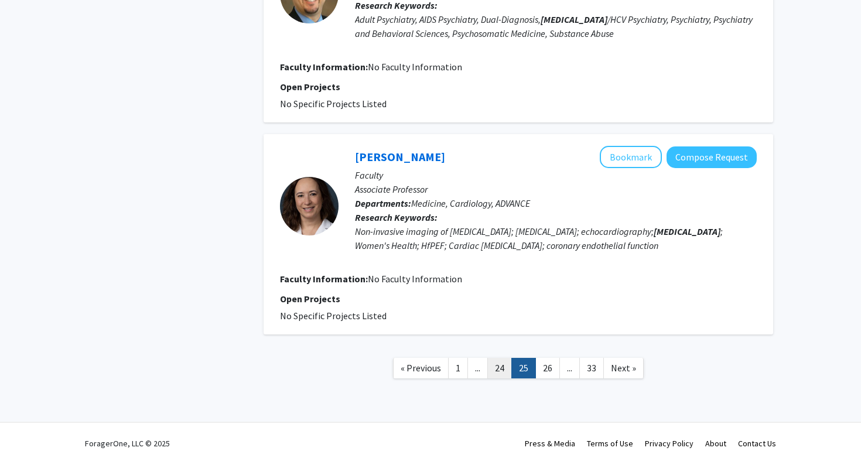
click at [499, 358] on link "24" at bounding box center [499, 368] width 25 height 21
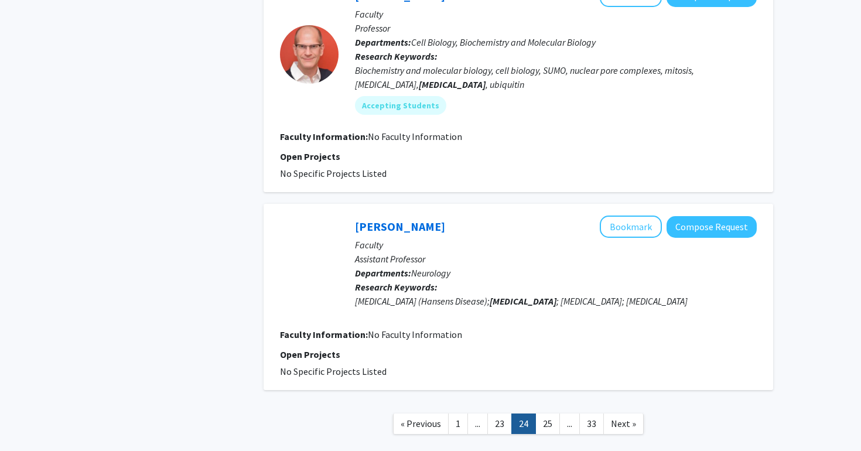
scroll to position [1813, 0]
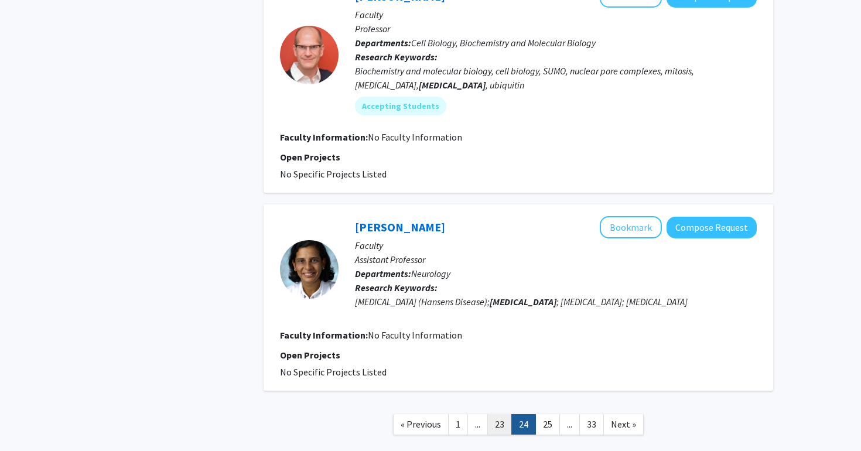
click at [510, 414] on link "23" at bounding box center [499, 424] width 25 height 21
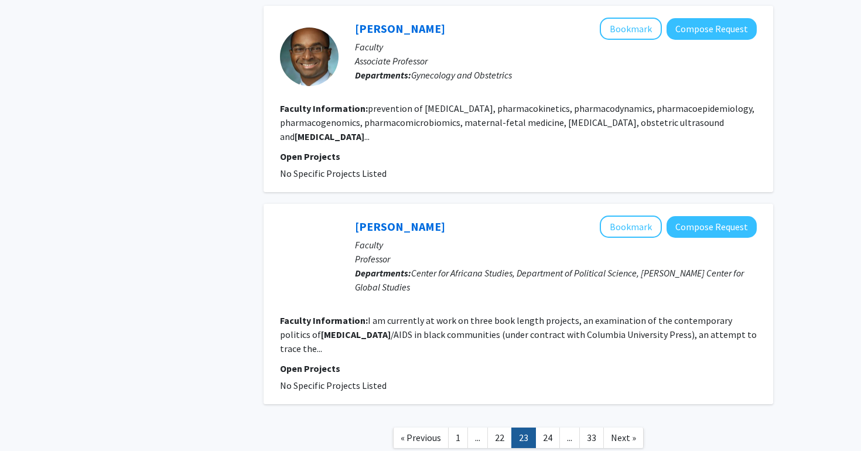
scroll to position [1878, 0]
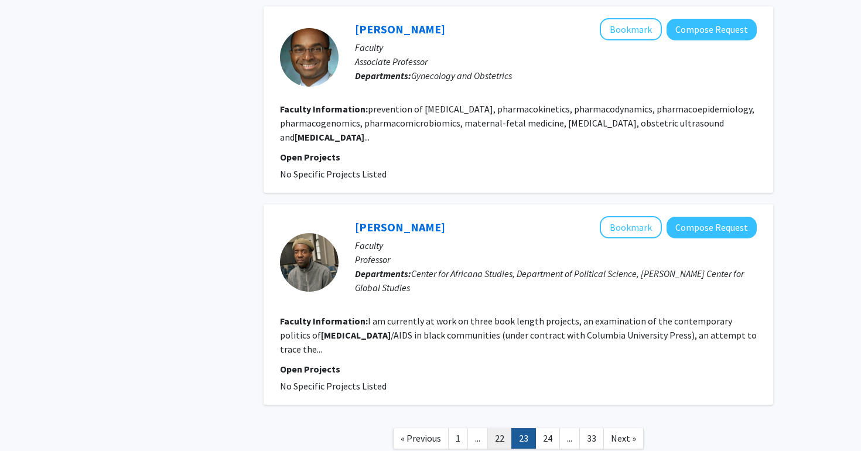
click at [494, 428] on link "22" at bounding box center [499, 438] width 25 height 21
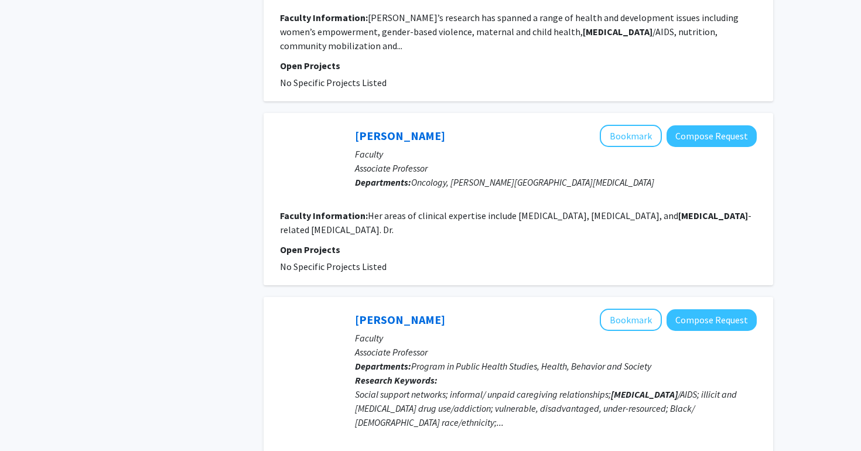
scroll to position [1762, 0]
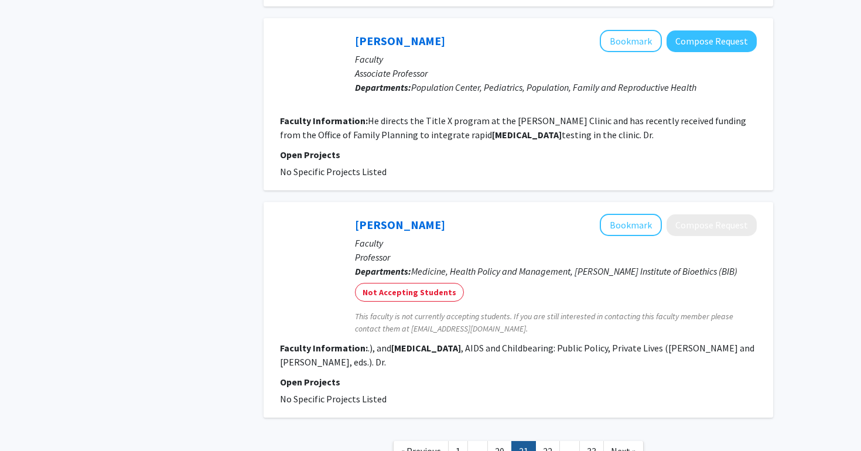
scroll to position [1871, 0]
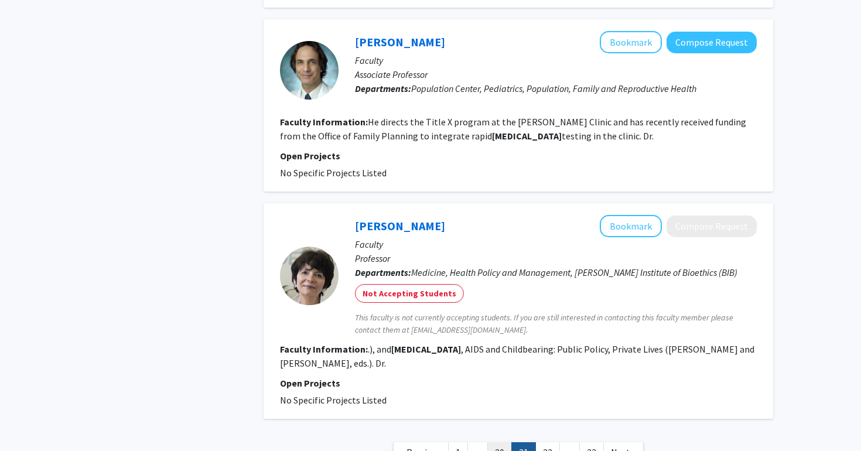
click at [497, 442] on link "20" at bounding box center [499, 452] width 25 height 21
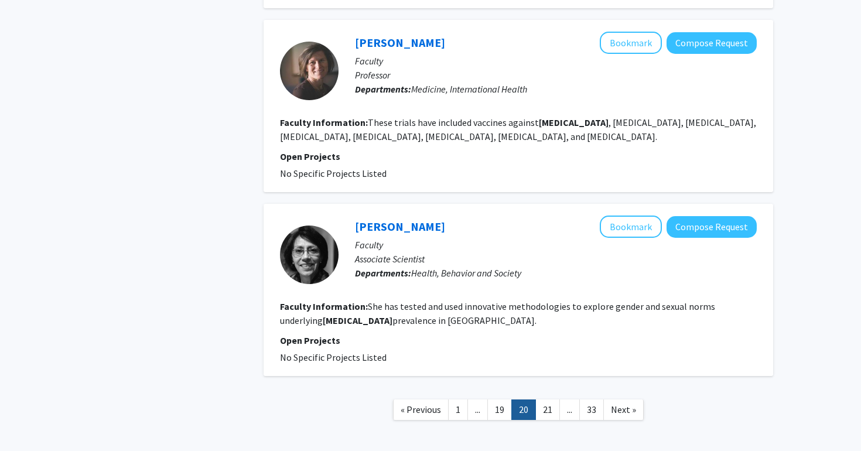
scroll to position [1810, 0]
click at [499, 400] on link "19" at bounding box center [499, 410] width 25 height 21
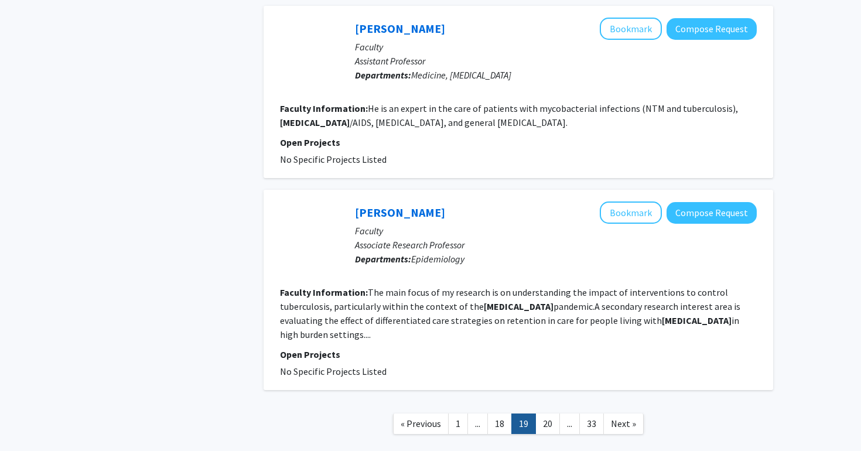
scroll to position [1921, 0]
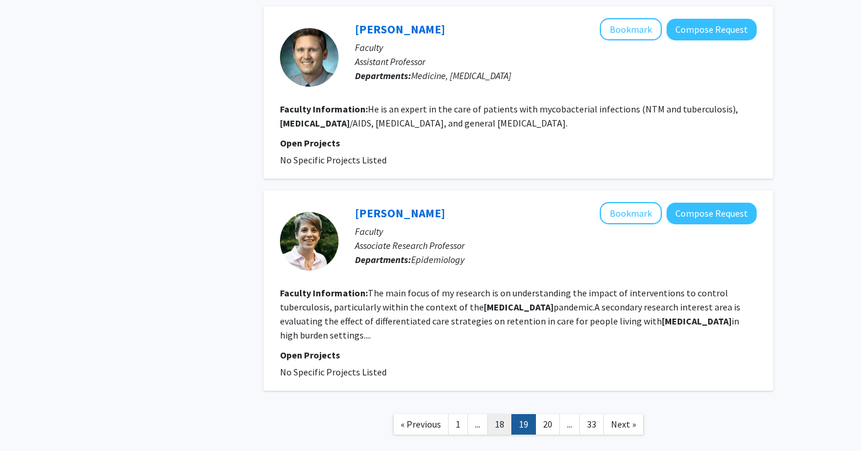
click at [502, 414] on link "18" at bounding box center [499, 424] width 25 height 21
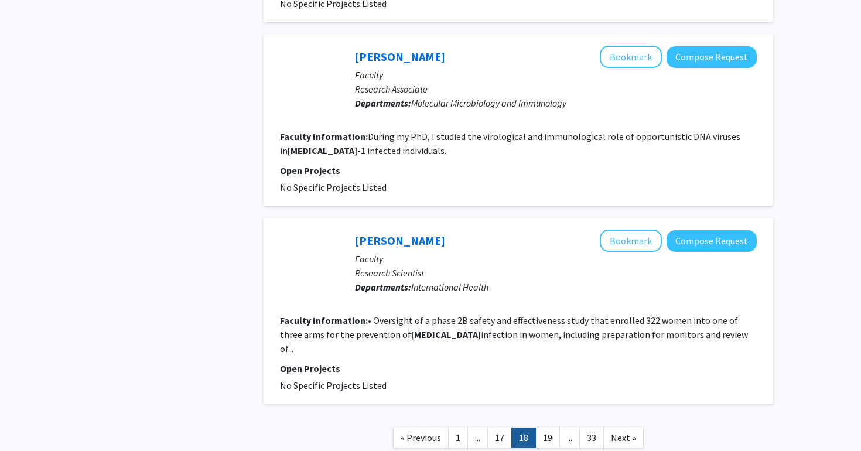
scroll to position [1738, 0]
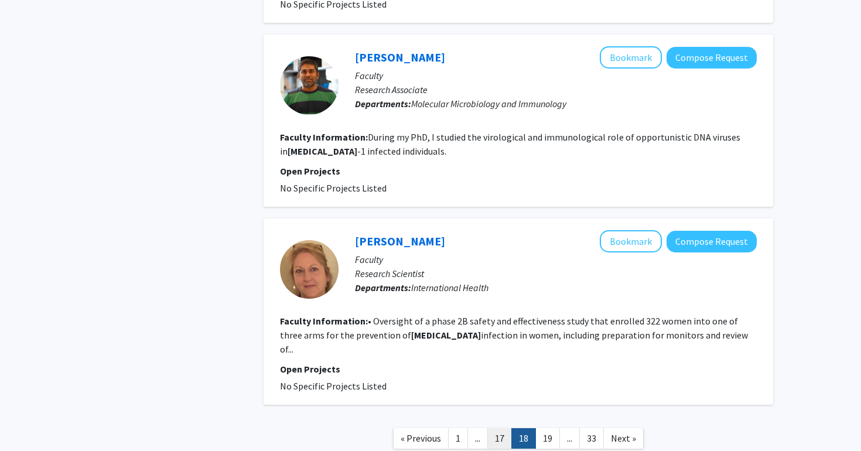
click at [507, 428] on link "17" at bounding box center [499, 438] width 25 height 21
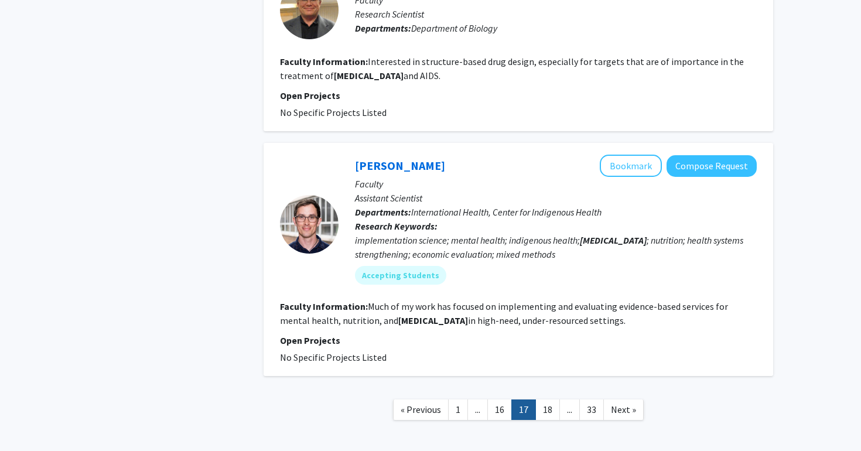
scroll to position [1799, 0]
click at [508, 400] on link "16" at bounding box center [499, 410] width 25 height 21
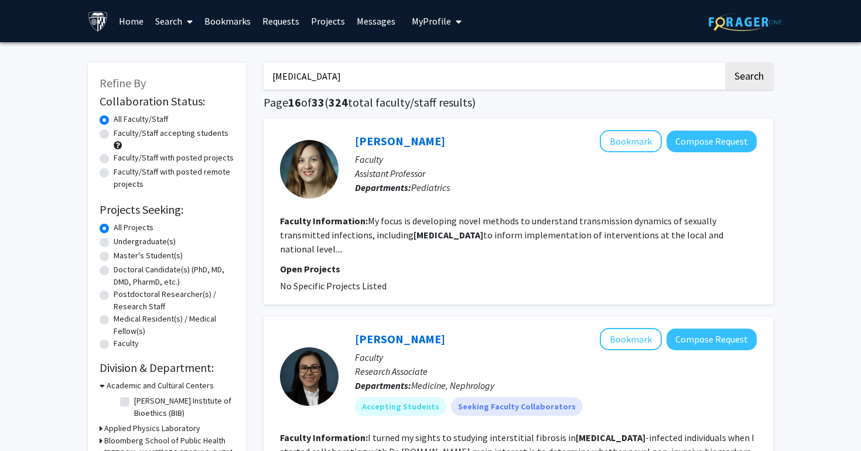
click at [226, 22] on link "Bookmarks" at bounding box center [228, 21] width 58 height 41
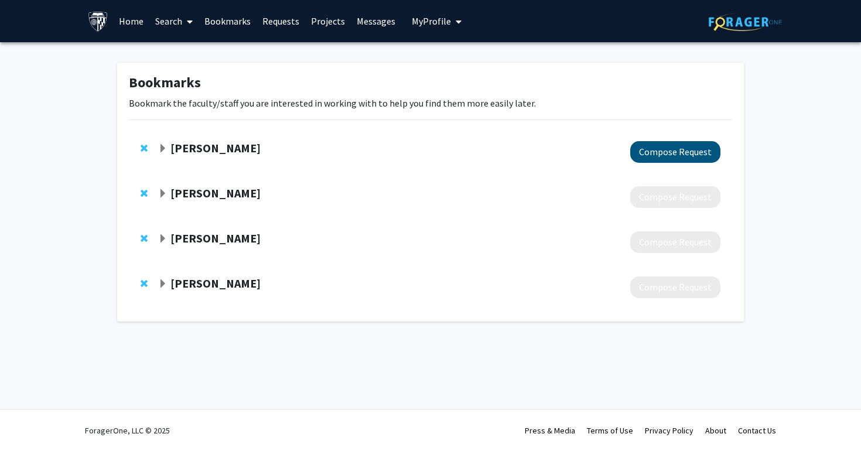
click at [648, 145] on button "Compose Request" at bounding box center [675, 152] width 90 height 22
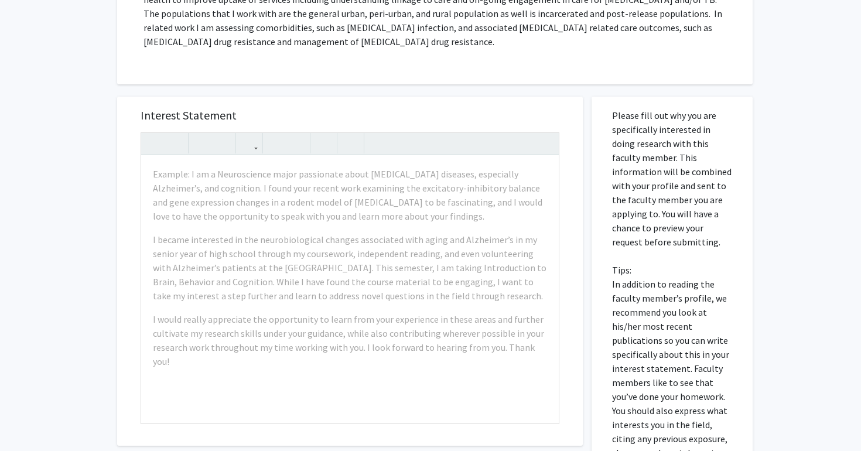
scroll to position [263, 0]
